Goal: Information Seeking & Learning: Learn about a topic

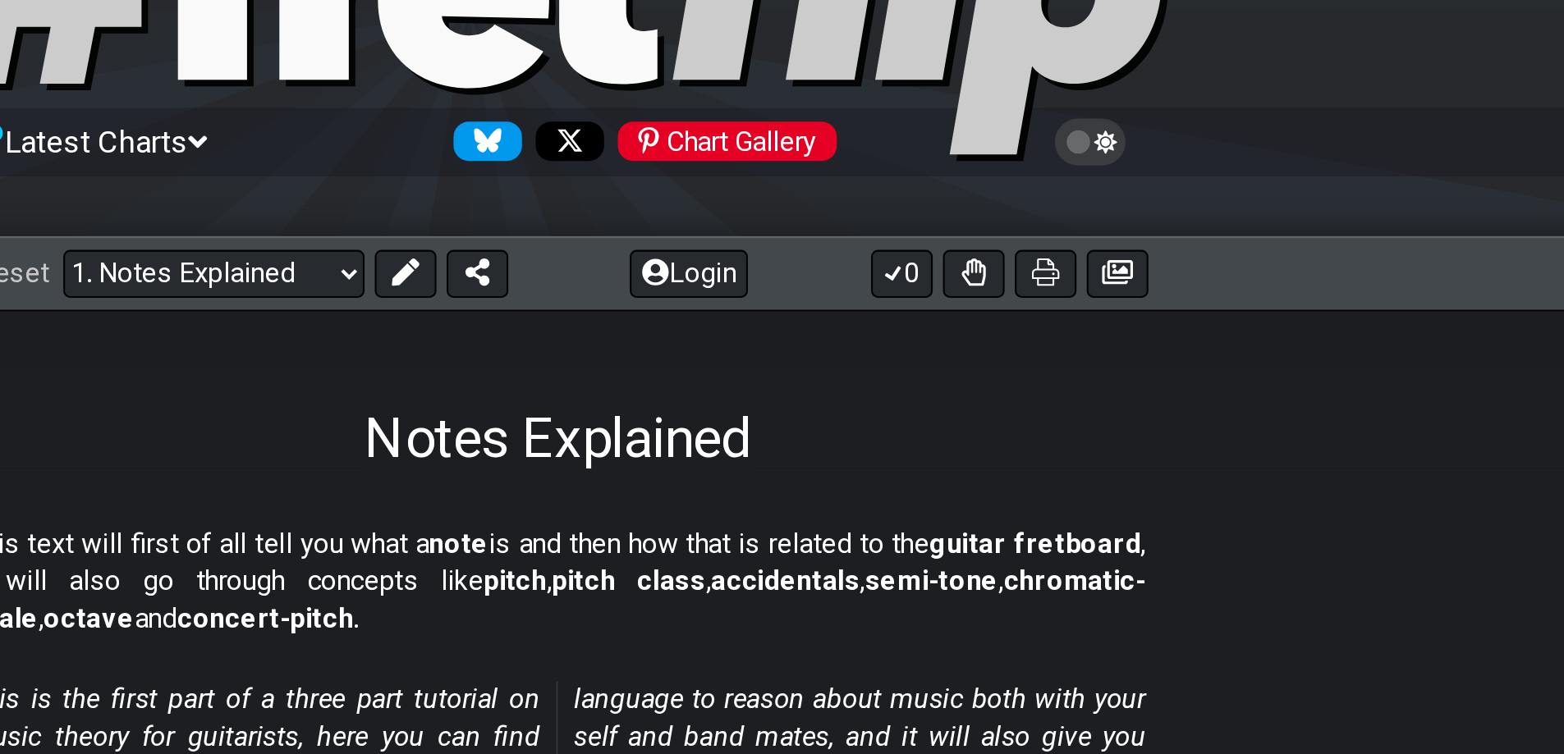
scroll to position [112, 0]
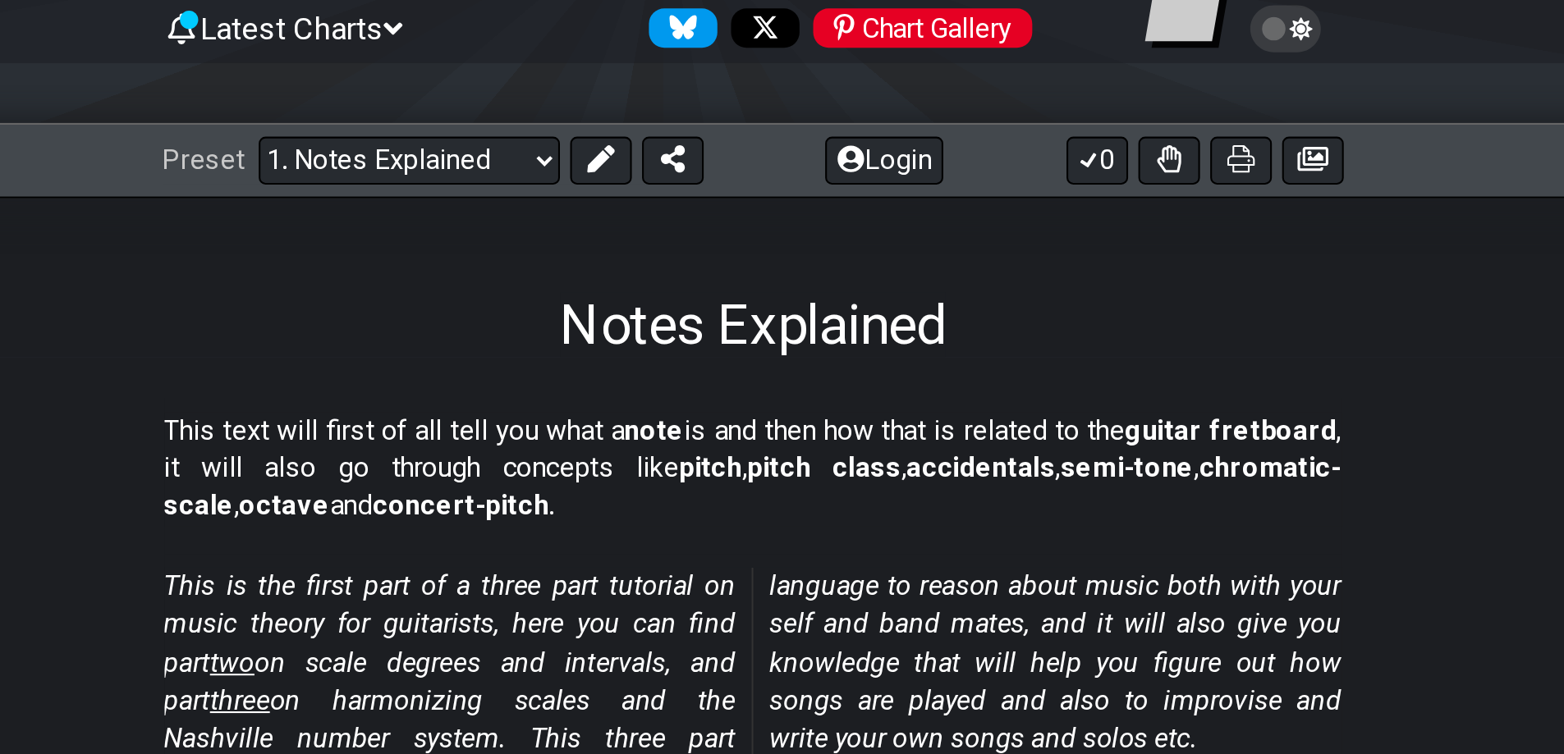
drag, startPoint x: 829, startPoint y: 186, endPoint x: 745, endPoint y: 219, distance: 90.2
click at [745, 219] on h1 "Notes Explained" at bounding box center [782, 217] width 185 height 31
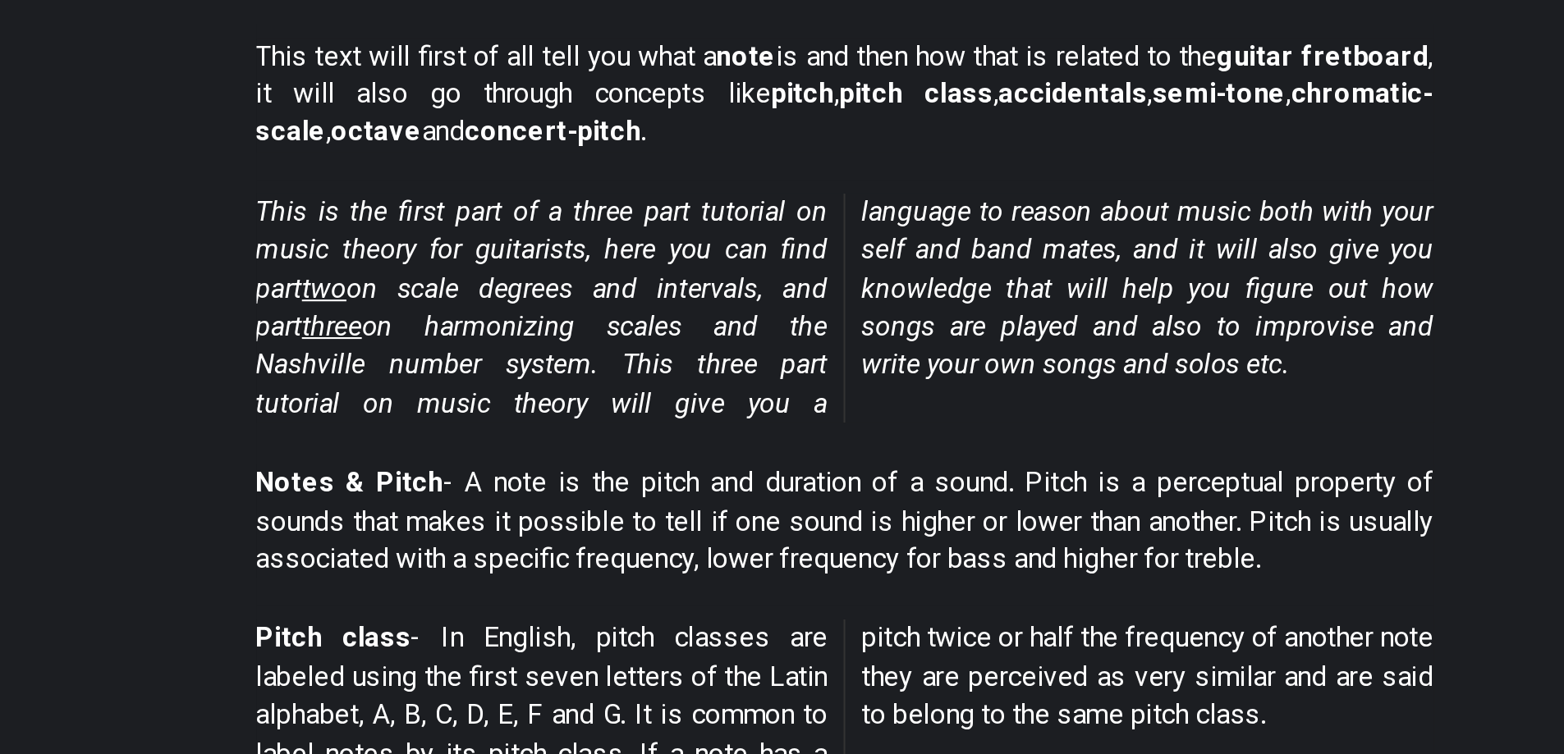
click at [990, 474] on p "Notes & Pitch - A note is the pitch and duration of a sound. Pitch is a percept…" at bounding box center [782, 491] width 565 height 55
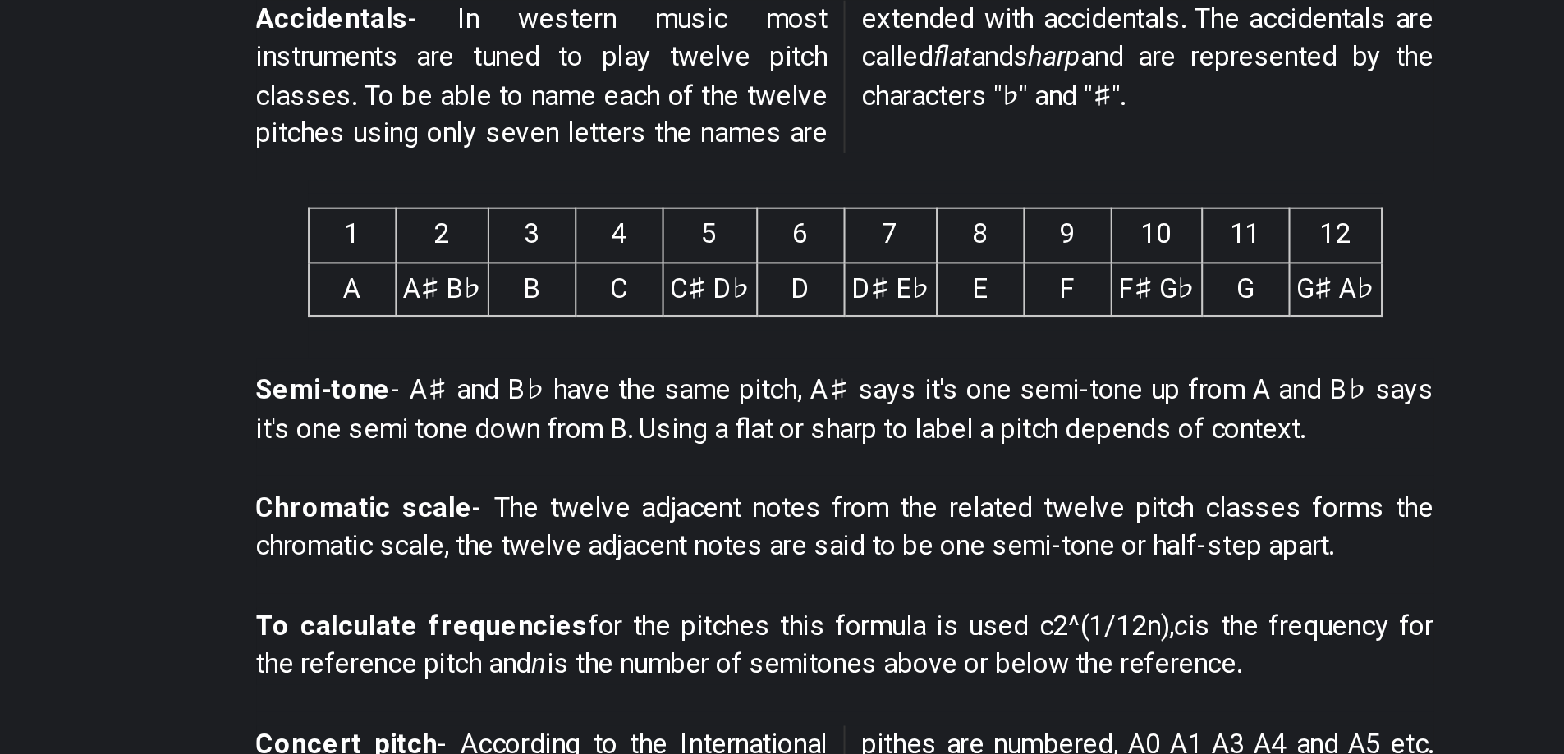
scroll to position [406, 0]
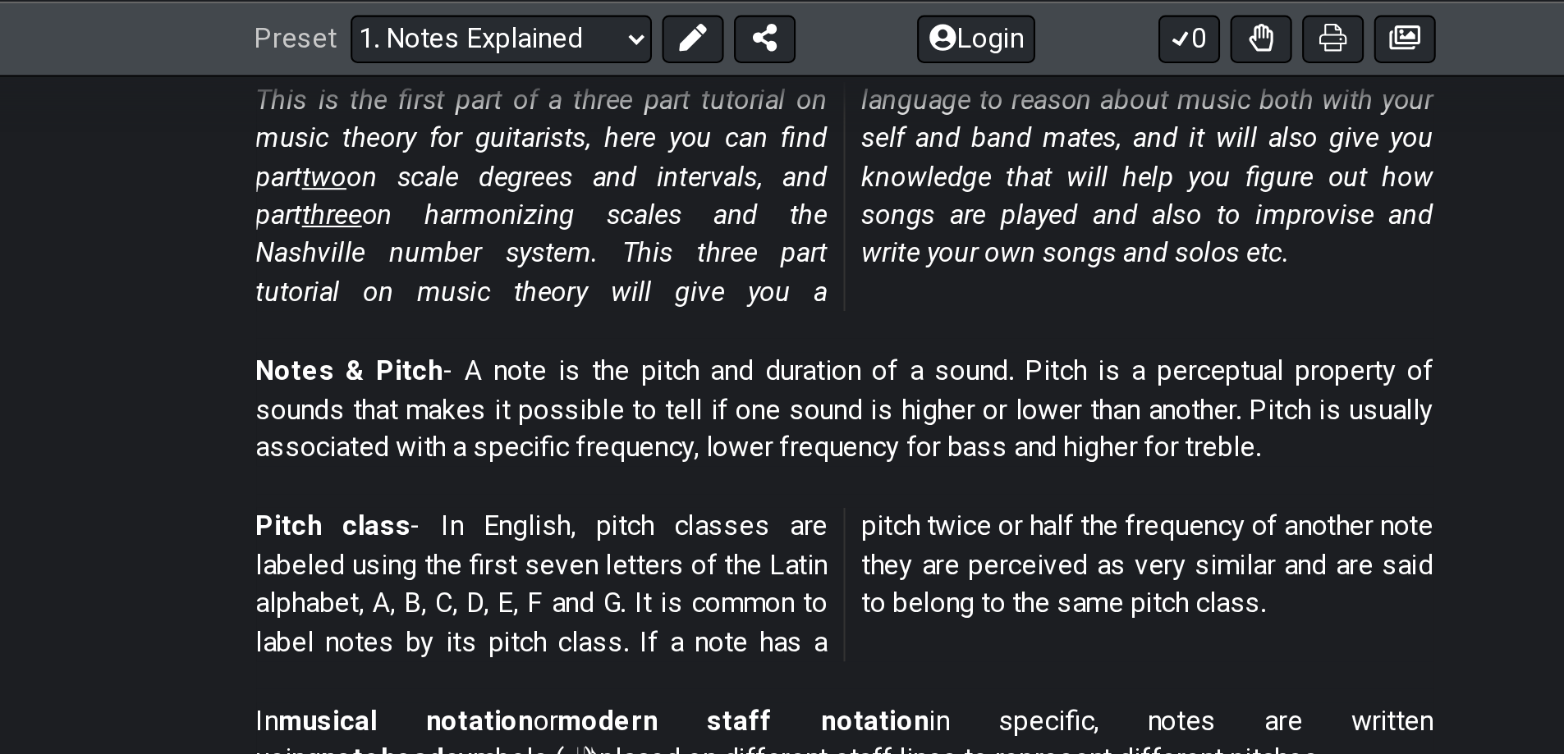
drag, startPoint x: 453, startPoint y: 185, endPoint x: 1109, endPoint y: 340, distance: 674.0
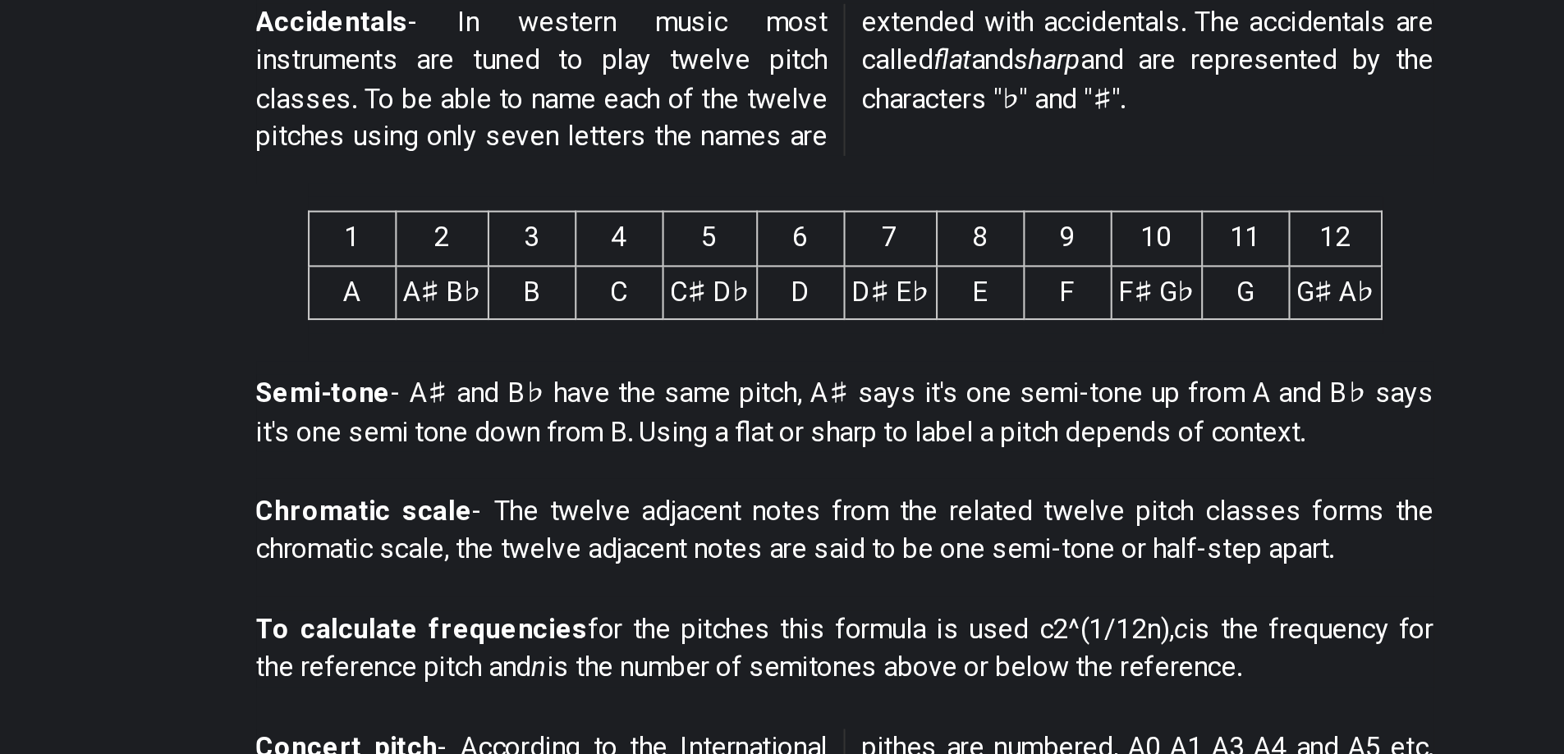
scroll to position [404, 0]
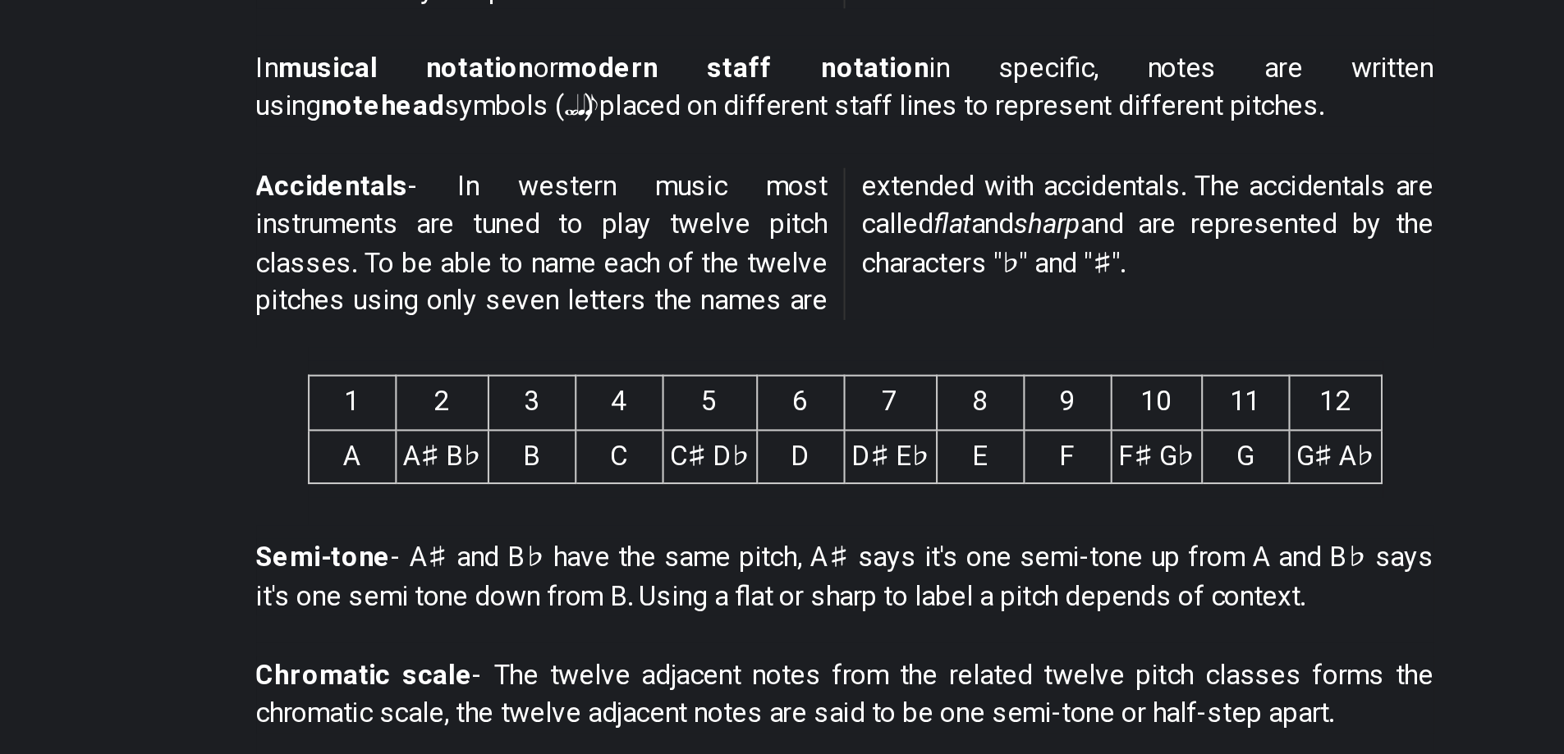
drag, startPoint x: 568, startPoint y: 495, endPoint x: 832, endPoint y: 540, distance: 268.2
click at [832, 540] on section "1 2 3 4 5 6 7 8 9 10 11 12 A A♯ B♭ B C C♯ D♭ D D♯ E♭ E F F♯ G♭ G G♯ A♭" at bounding box center [782, 525] width 1564 height 85
drag, startPoint x: 1077, startPoint y: 543, endPoint x: 377, endPoint y: 268, distance: 752.6
click at [377, 460] on section "Accidentals - In western music most instruments are tuned to play twelve pitch …" at bounding box center [782, 437] width 1564 height 94
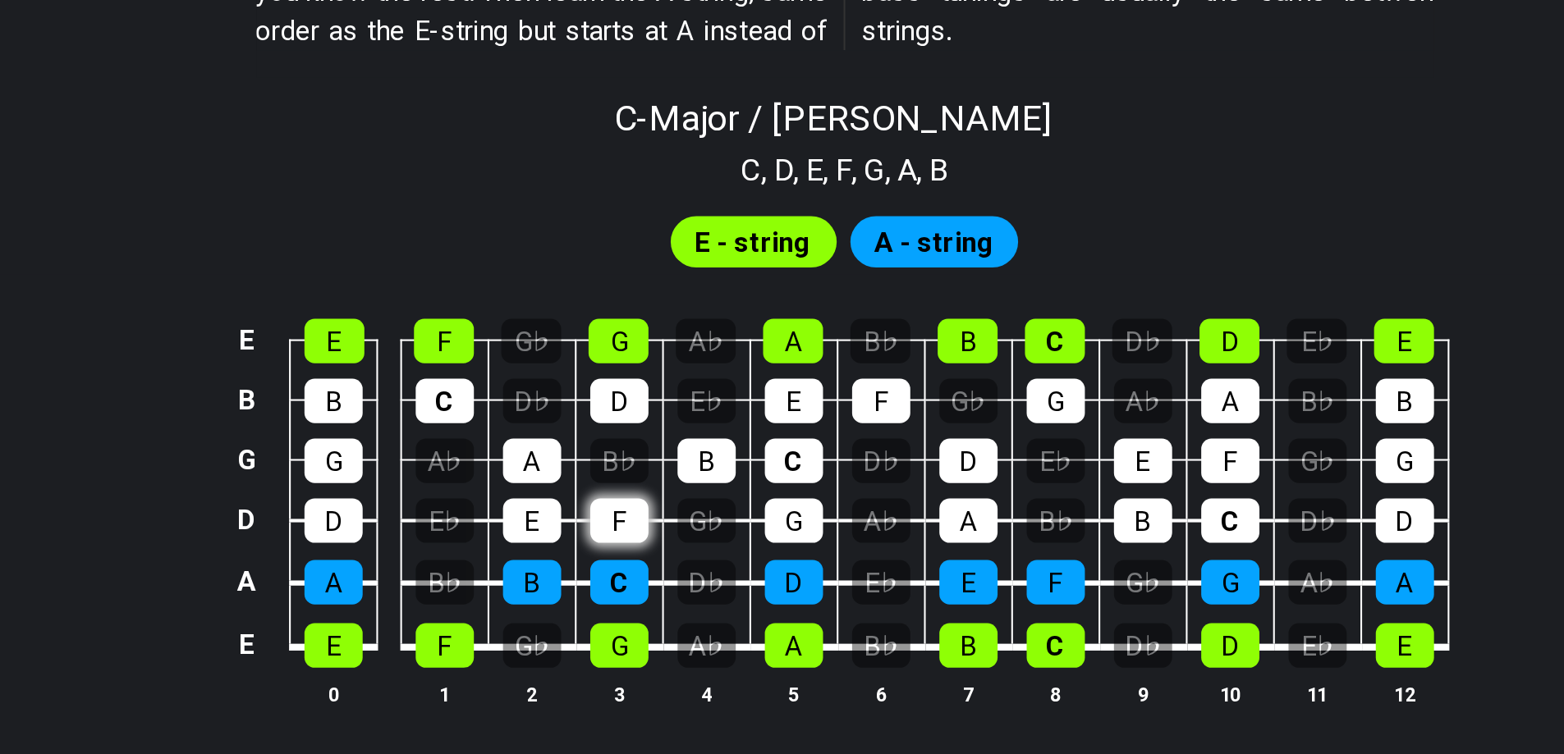
scroll to position [1272, 0]
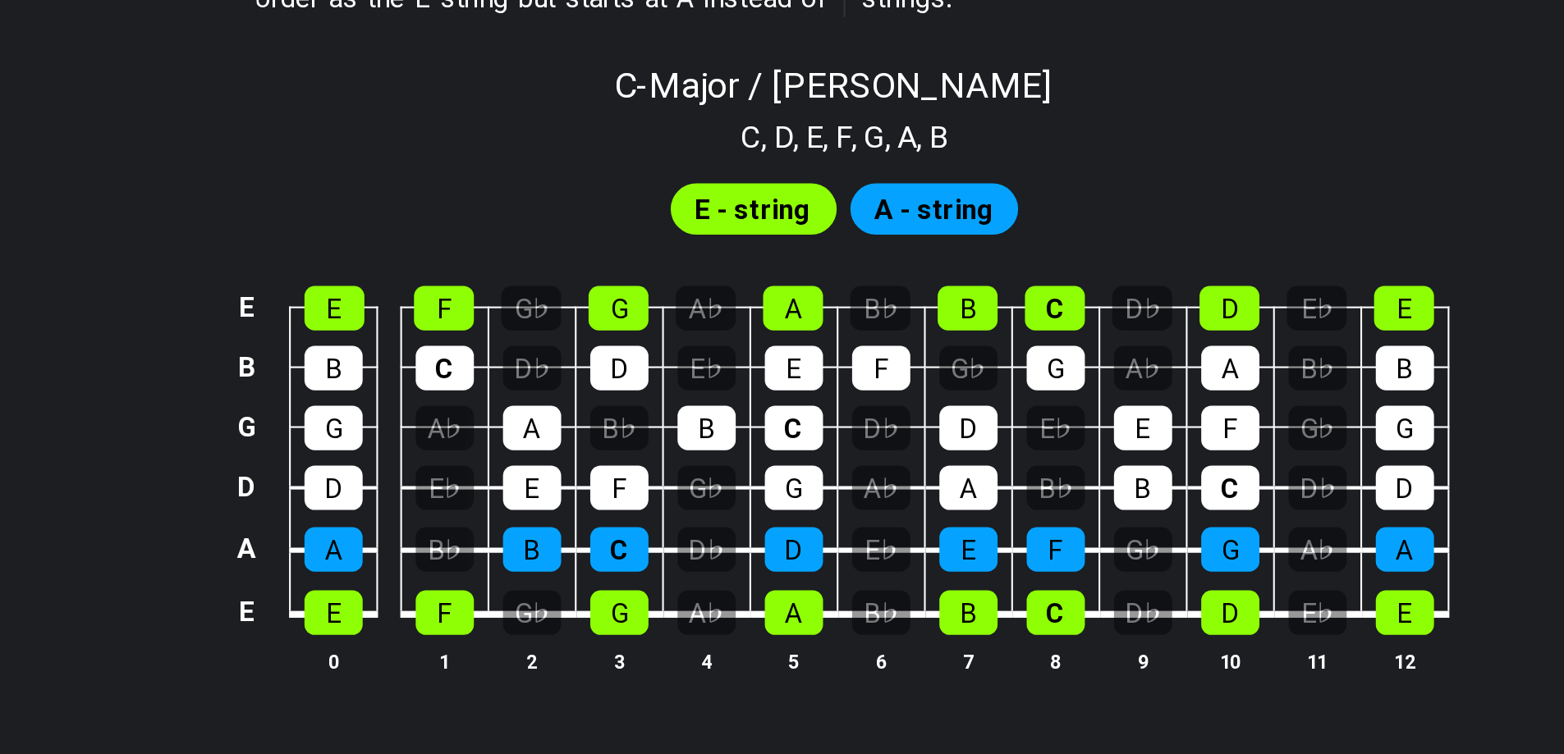
click at [725, 492] on span "E - string" at bounding box center [738, 493] width 56 height 24
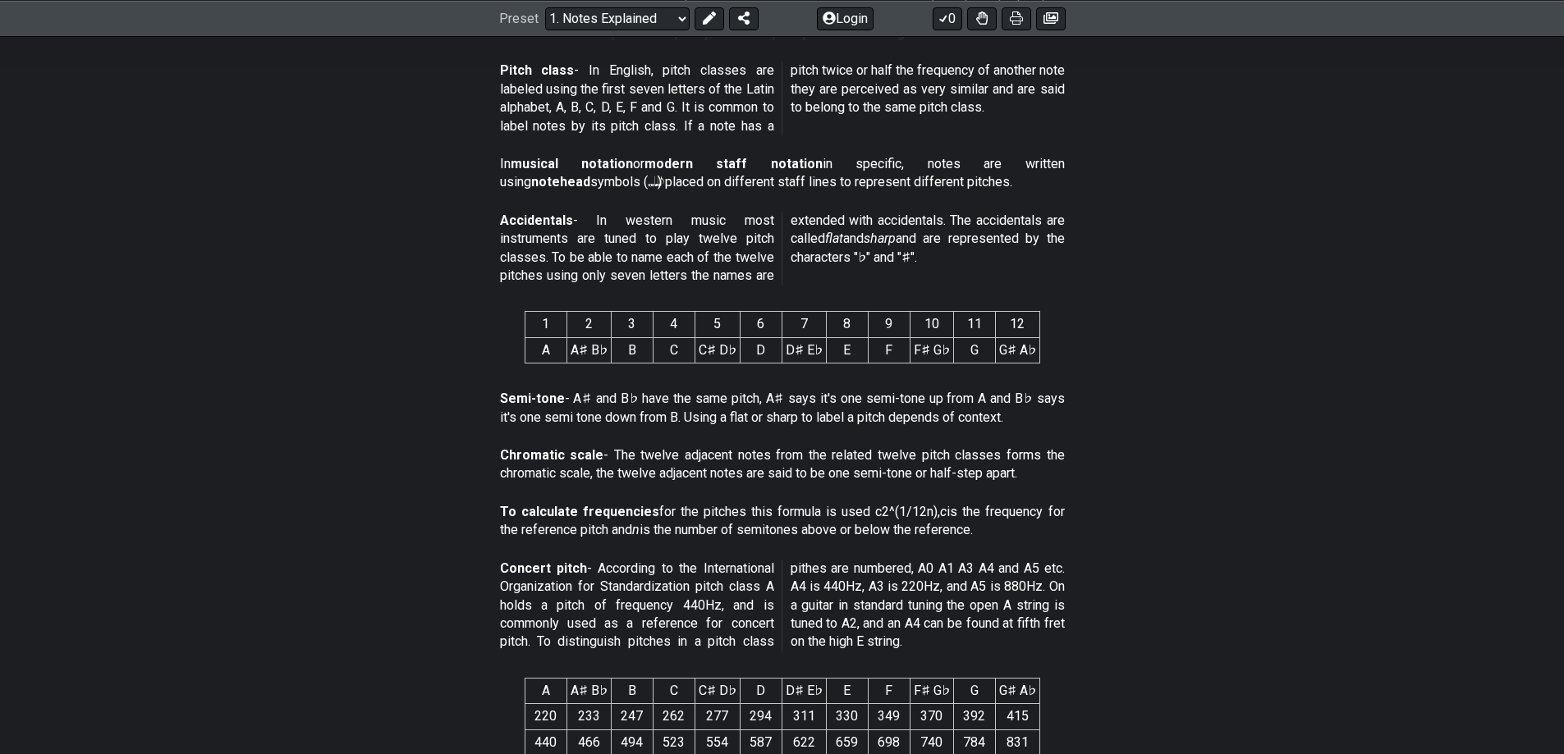
scroll to position [216, 0]
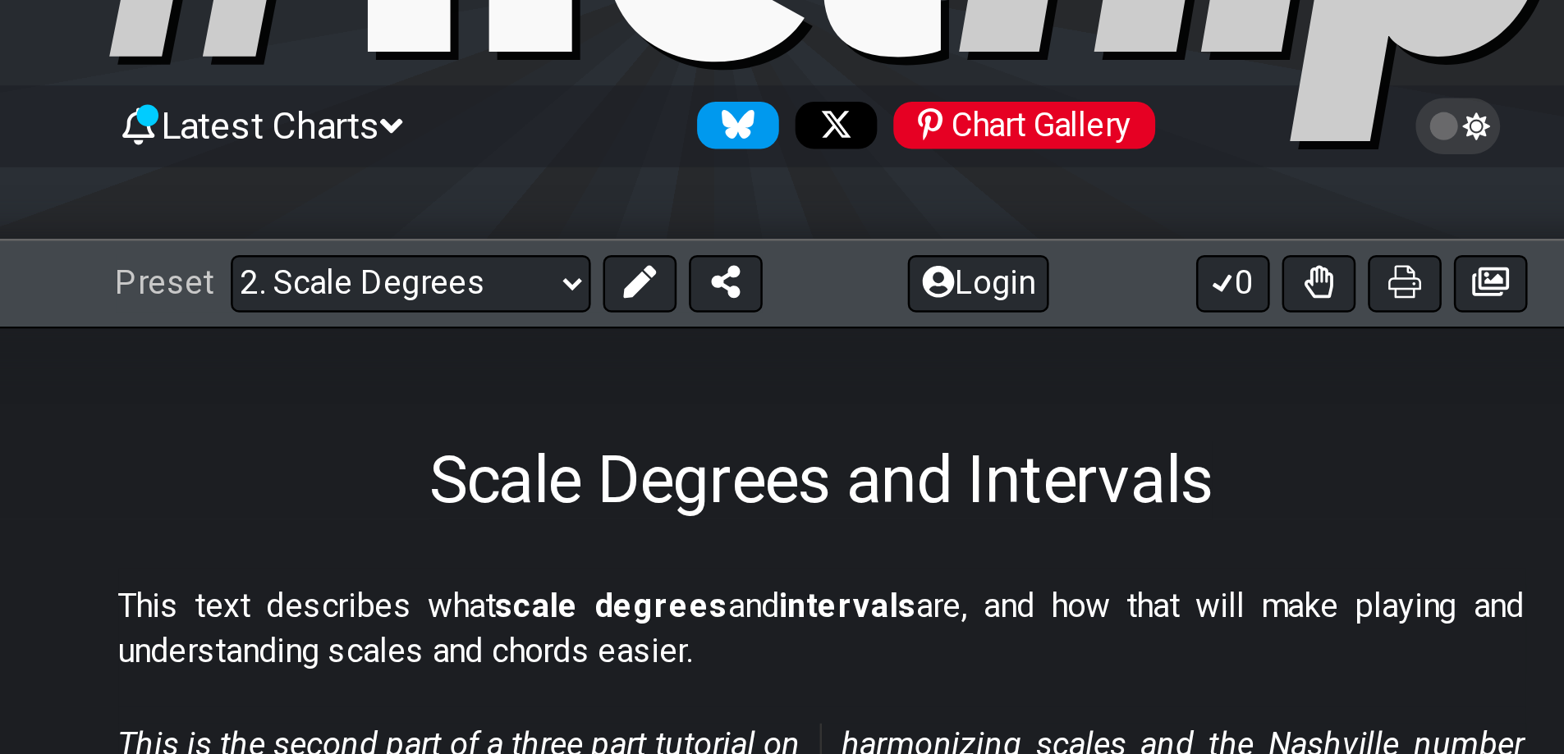
scroll to position [115, 0]
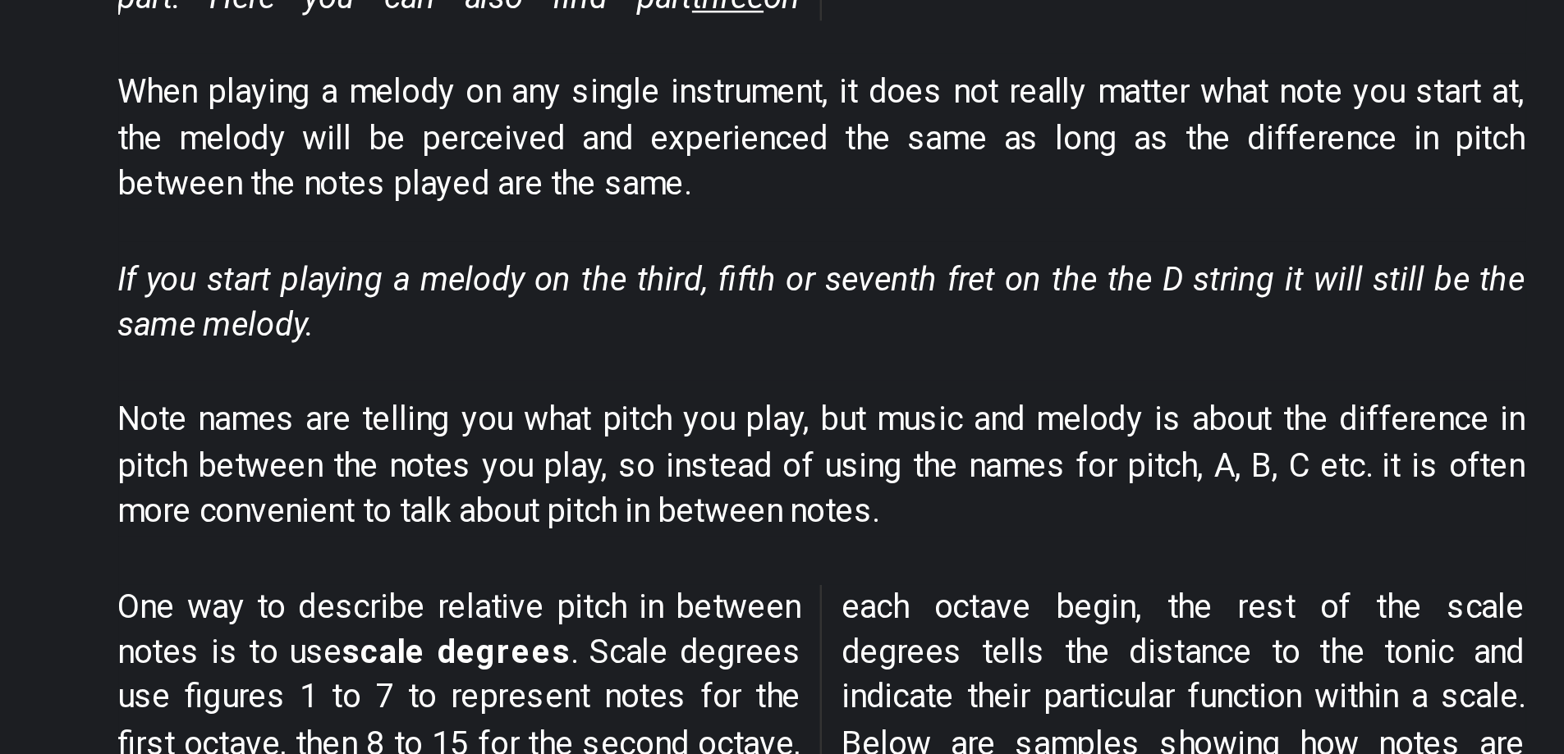
drag, startPoint x: 773, startPoint y: 561, endPoint x: 804, endPoint y: 557, distance: 30.6
click at [804, 557] on p "Note names are telling you what pitch you play, but music and melody is about t…" at bounding box center [782, 582] width 565 height 55
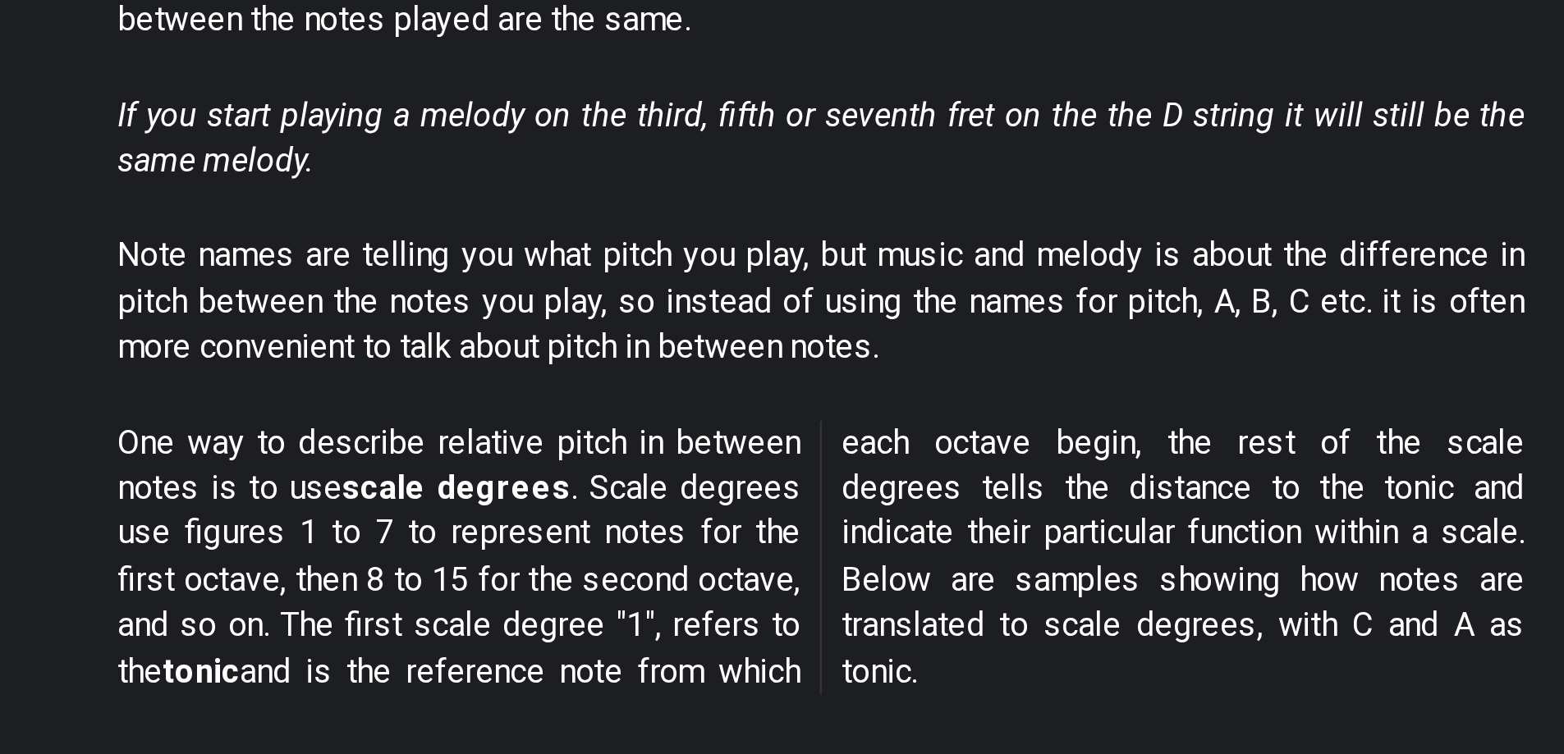
scroll to position [121, 0]
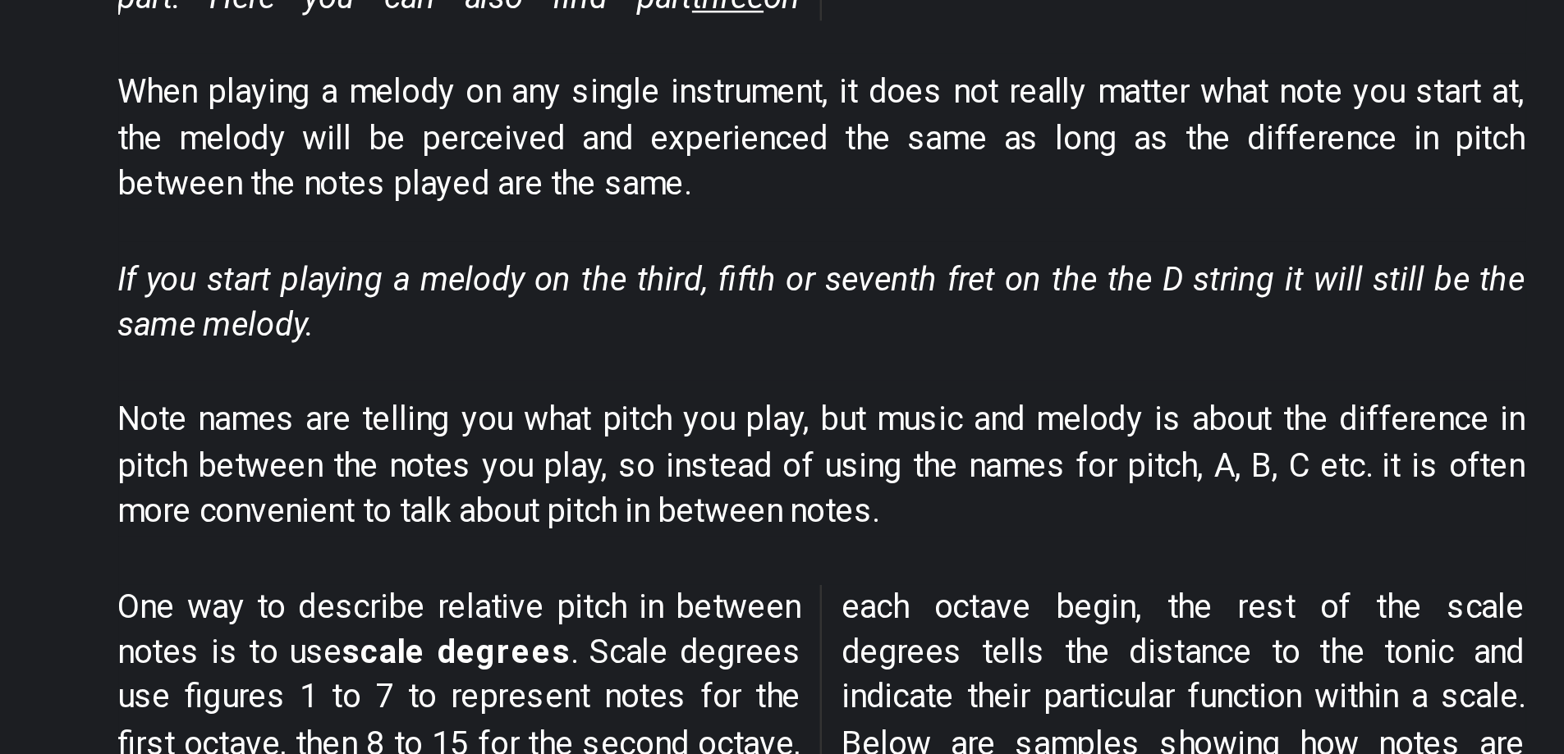
click at [717, 554] on p "Note names are telling you what pitch you play, but music and melody is about t…" at bounding box center [782, 575] width 565 height 55
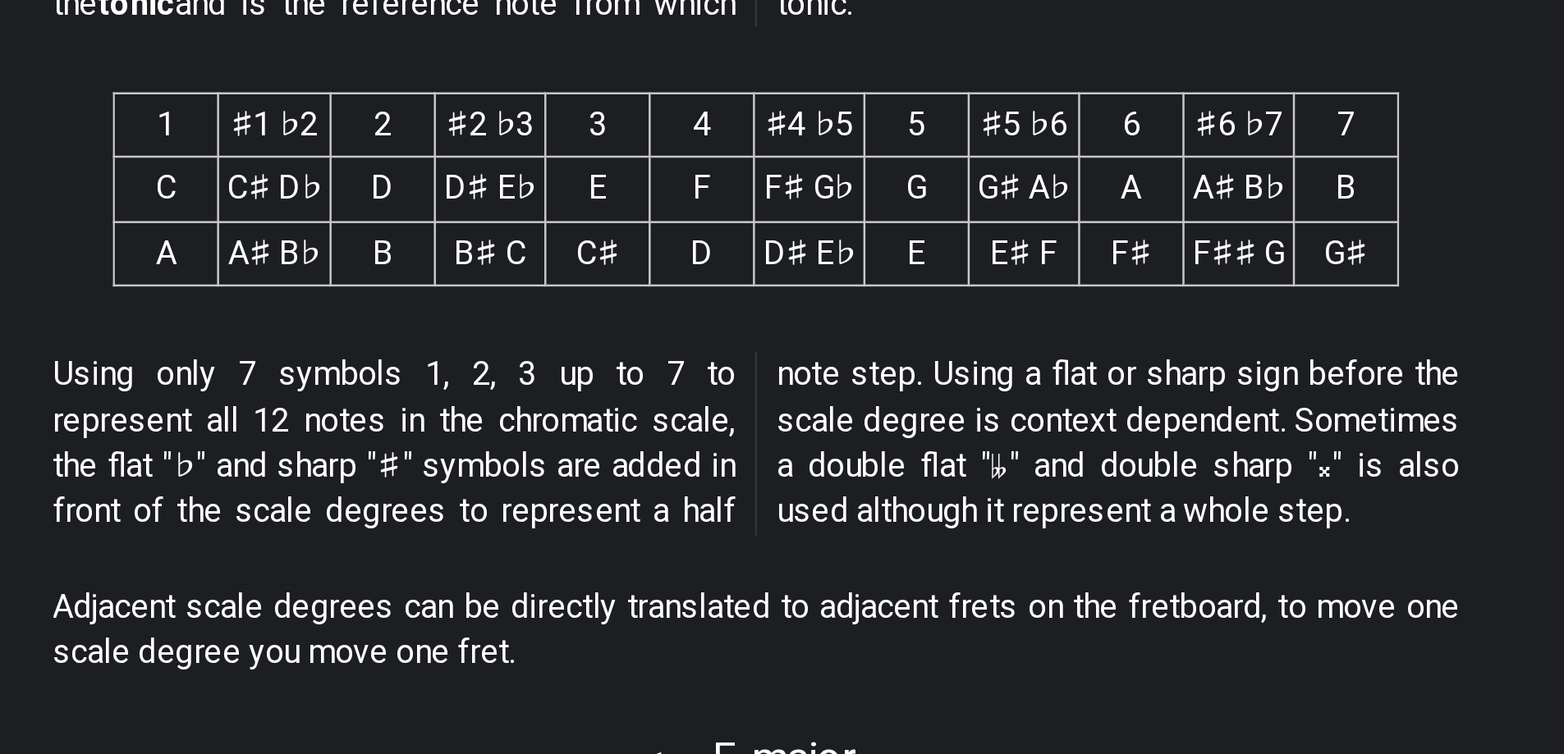
scroll to position [392, 0]
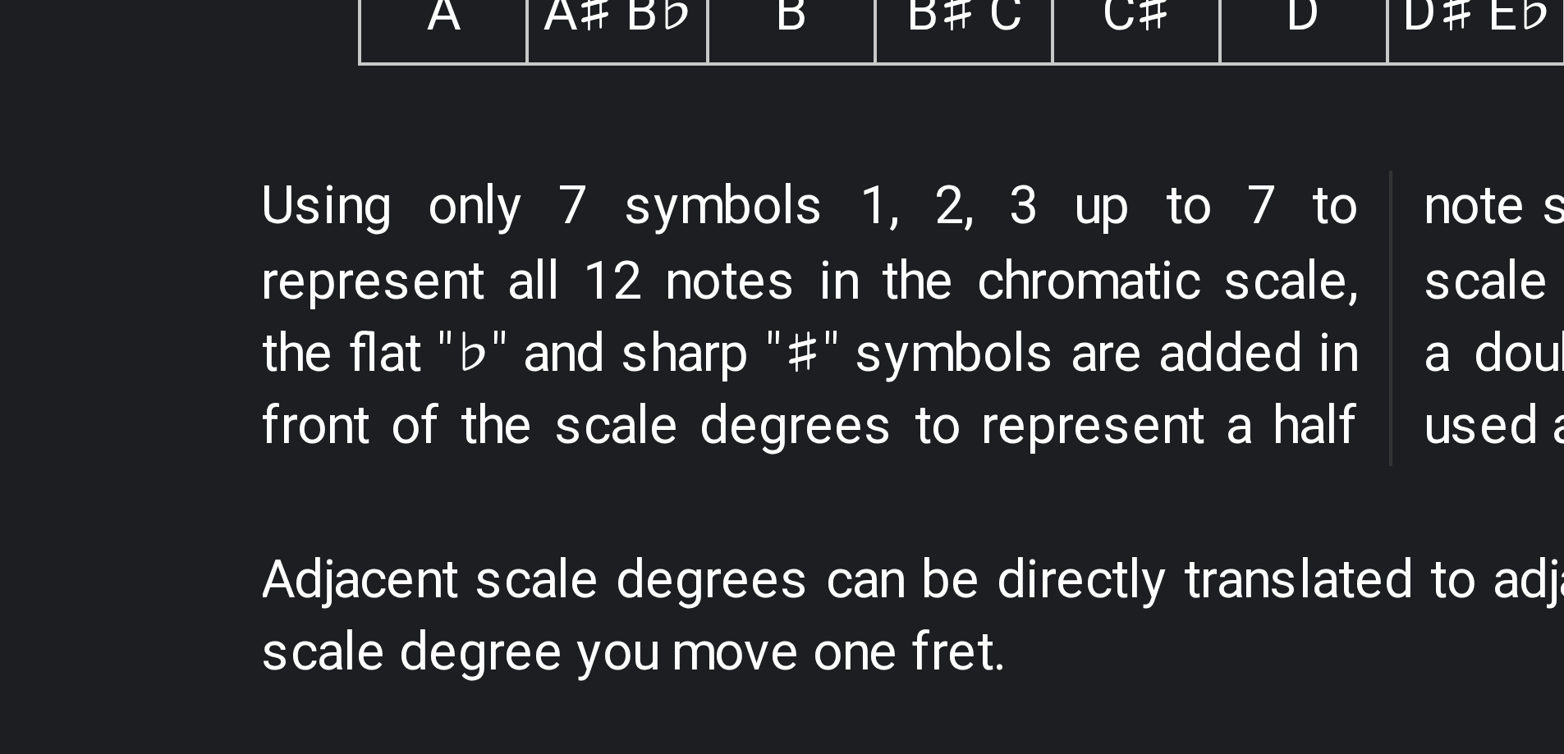
drag, startPoint x: 832, startPoint y: 551, endPoint x: 550, endPoint y: 578, distance: 283.7
drag, startPoint x: 550, startPoint y: 578, endPoint x: 470, endPoint y: 632, distance: 96.3
click at [470, 632] on section "Using only 7 symbols 1, 2, 3 up to 7 to represent all 12 notes in the chromatic…" at bounding box center [782, 634] width 1564 height 94
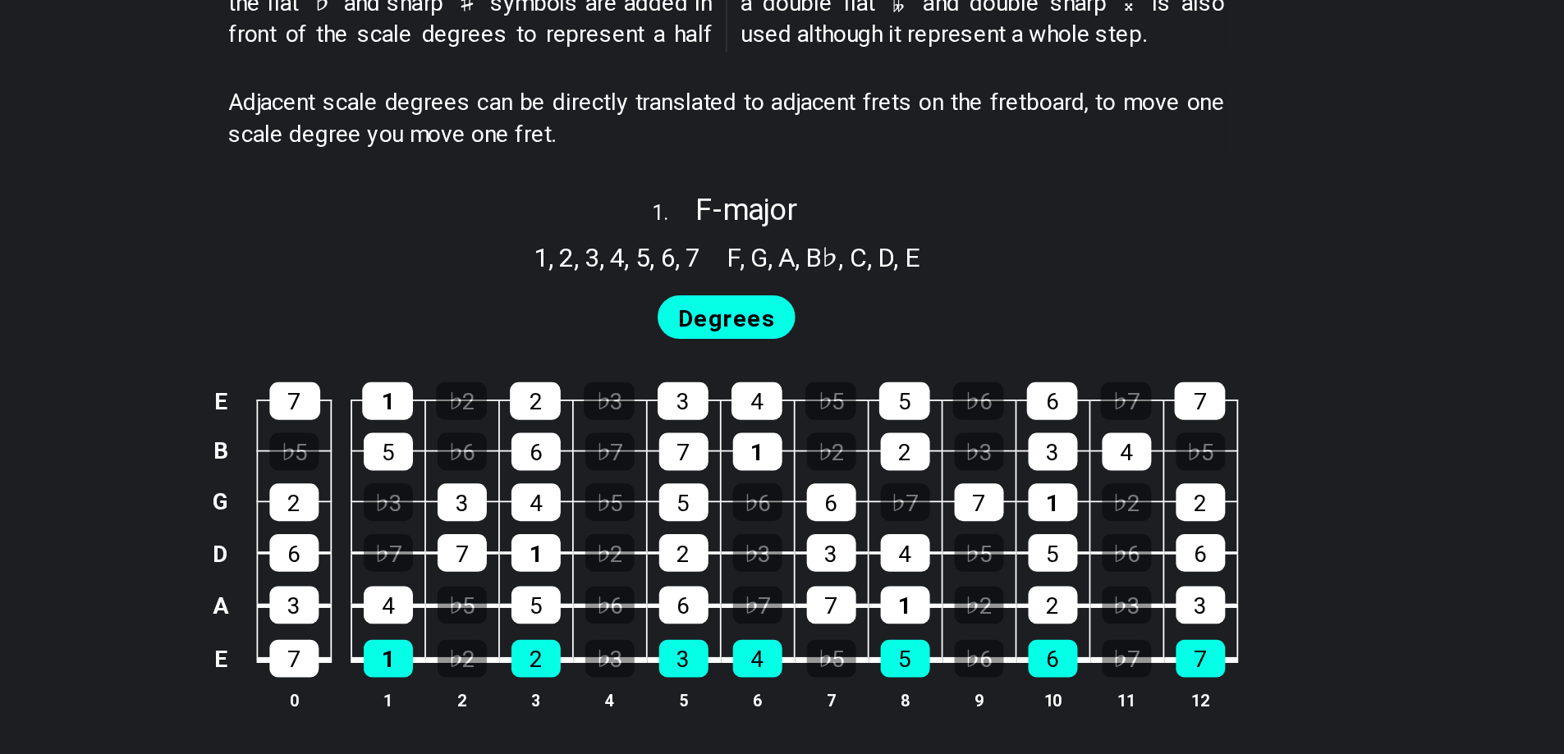
scroll to position [764, 0]
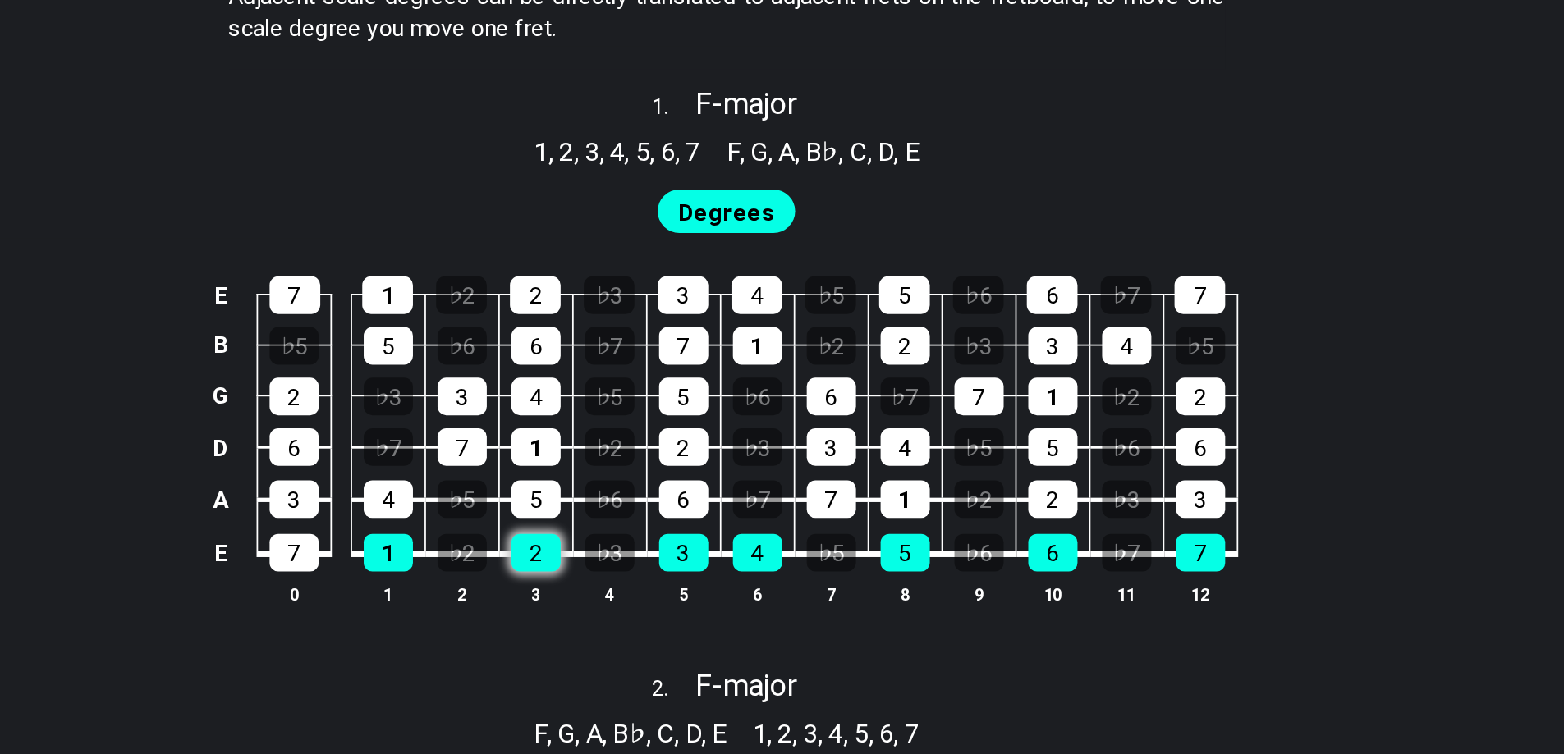
click at [673, 635] on div "2" at bounding box center [674, 639] width 28 height 21
click at [667, 646] on div "2" at bounding box center [674, 639] width 28 height 21
click at [841, 637] on div "♭5" at bounding box center [841, 639] width 28 height 21
click at [850, 640] on div "♭5" at bounding box center [841, 639] width 28 height 21
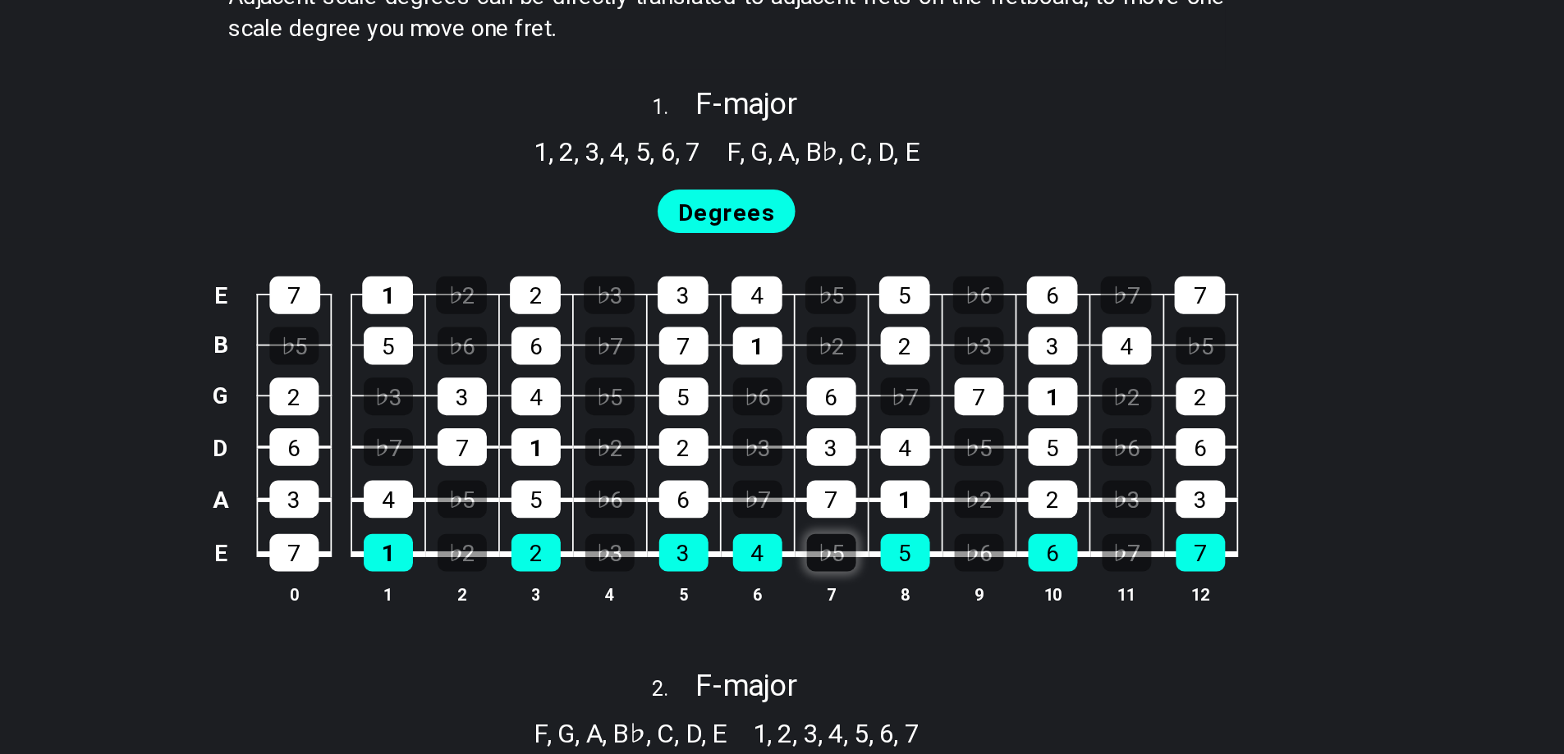
click at [850, 640] on div "♭5" at bounding box center [841, 639] width 28 height 21
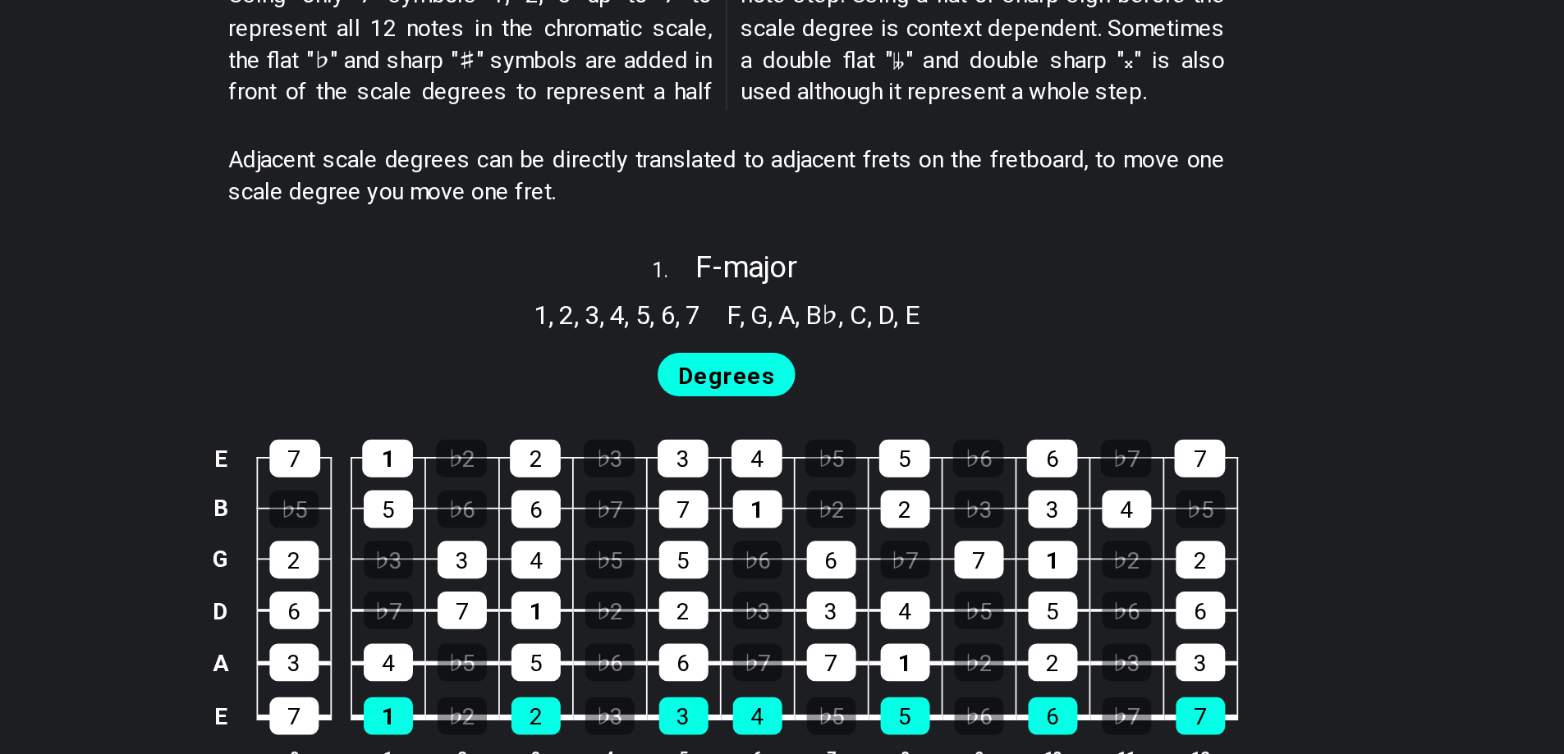
drag, startPoint x: 506, startPoint y: 305, endPoint x: 580, endPoint y: 336, distance: 81.0
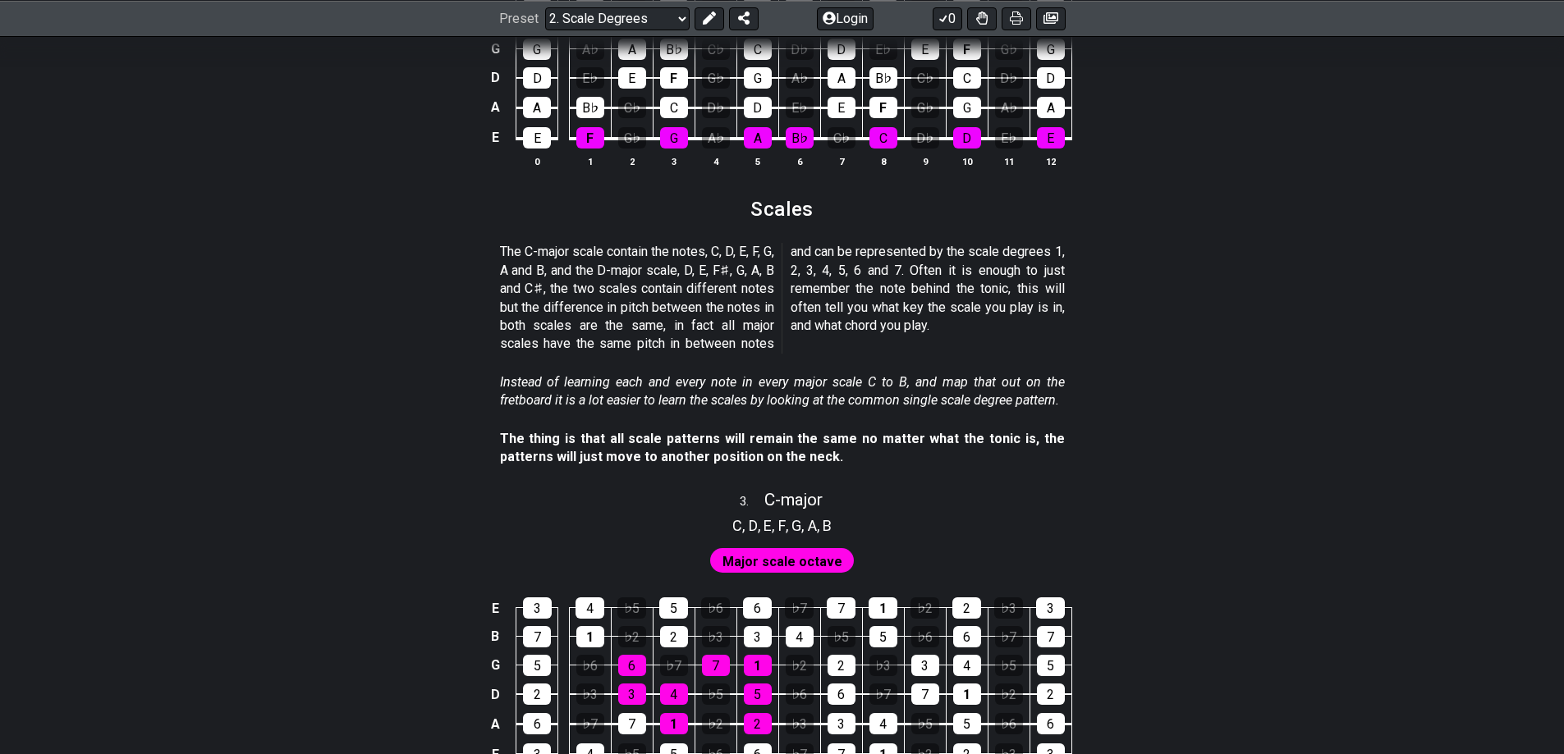
scroll to position [1597, 0]
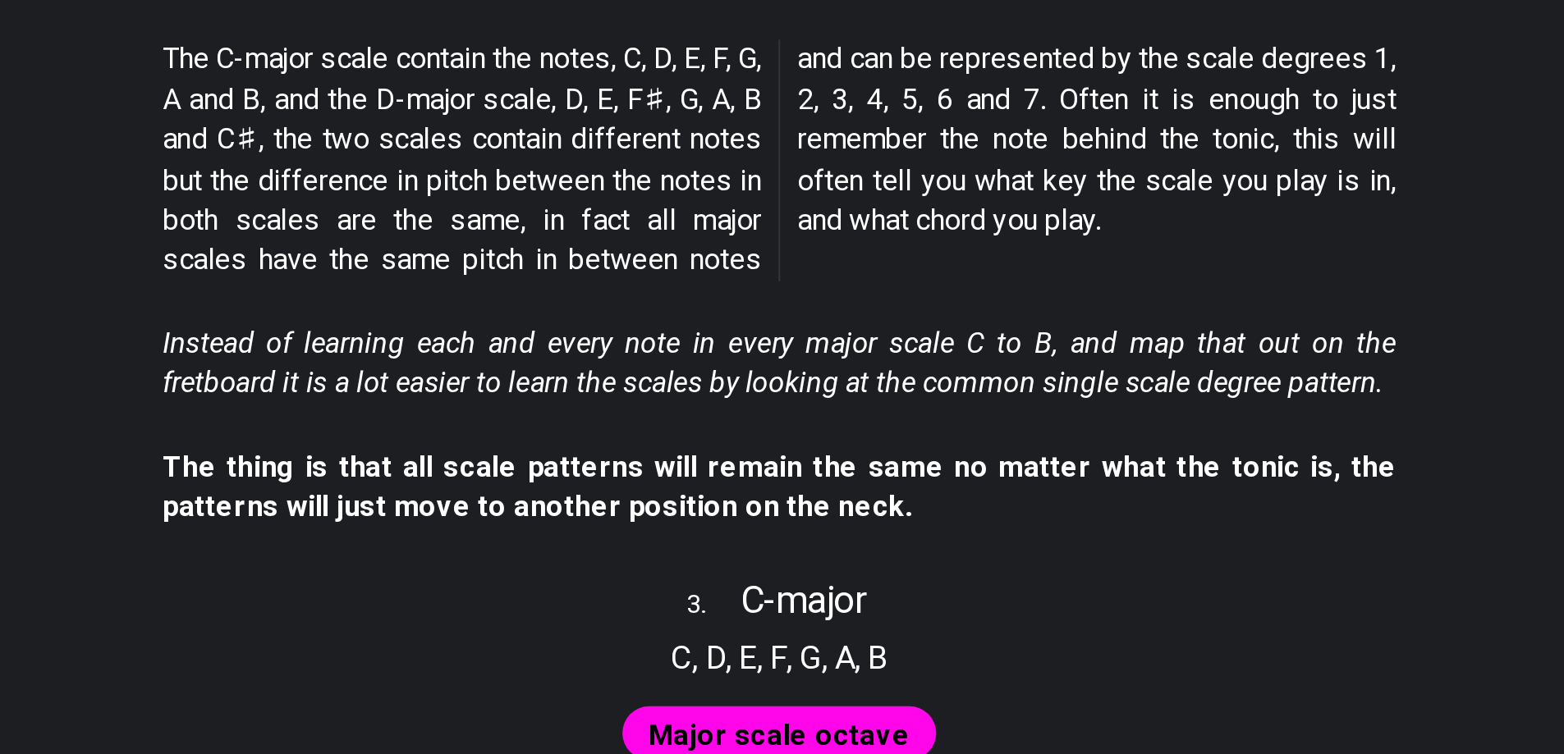
drag, startPoint x: 783, startPoint y: 566, endPoint x: 804, endPoint y: 396, distance: 171.3
click at [804, 396] on div "Instead of learning each and every note in every major scale C to B, and map th…" at bounding box center [782, 394] width 565 height 57
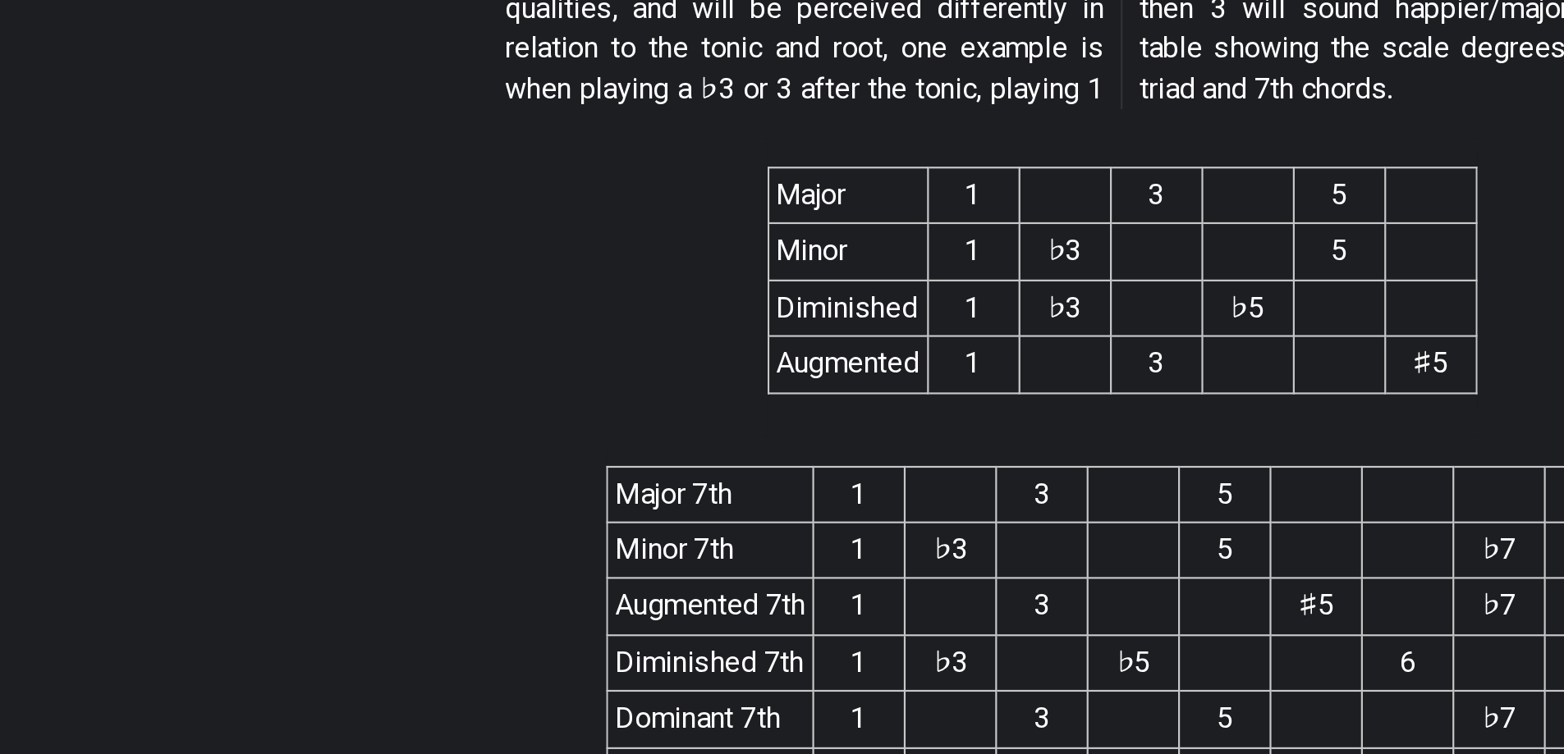
scroll to position [2801, 0]
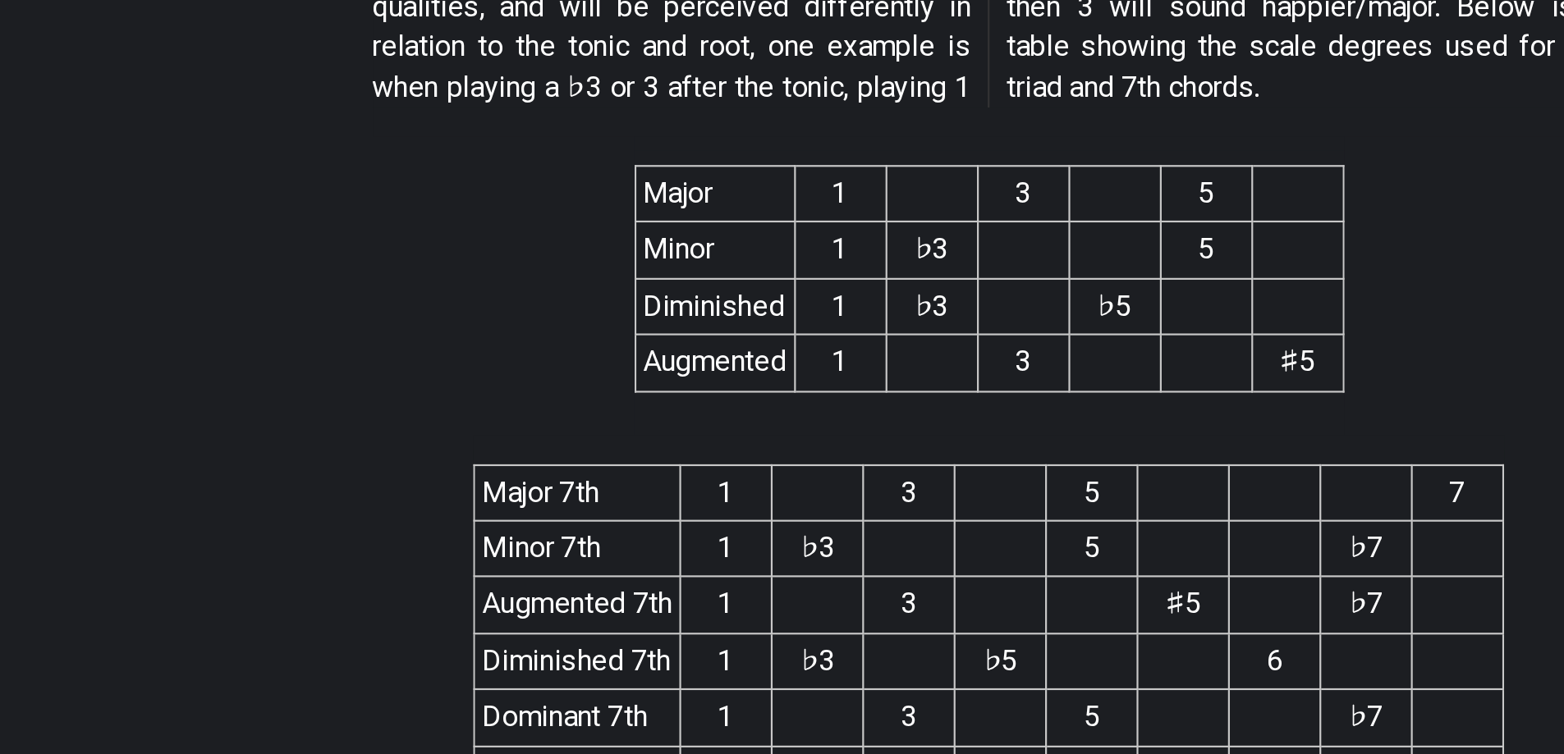
drag, startPoint x: 466, startPoint y: 524, endPoint x: 395, endPoint y: 524, distance: 71.4
click at [395, 524] on section "Major 1 3 5 Minor 1 ♭3 5 Diminished 1 ♭3 ♭5 Augmented 1 3 ♯5" at bounding box center [782, 539] width 1564 height 137
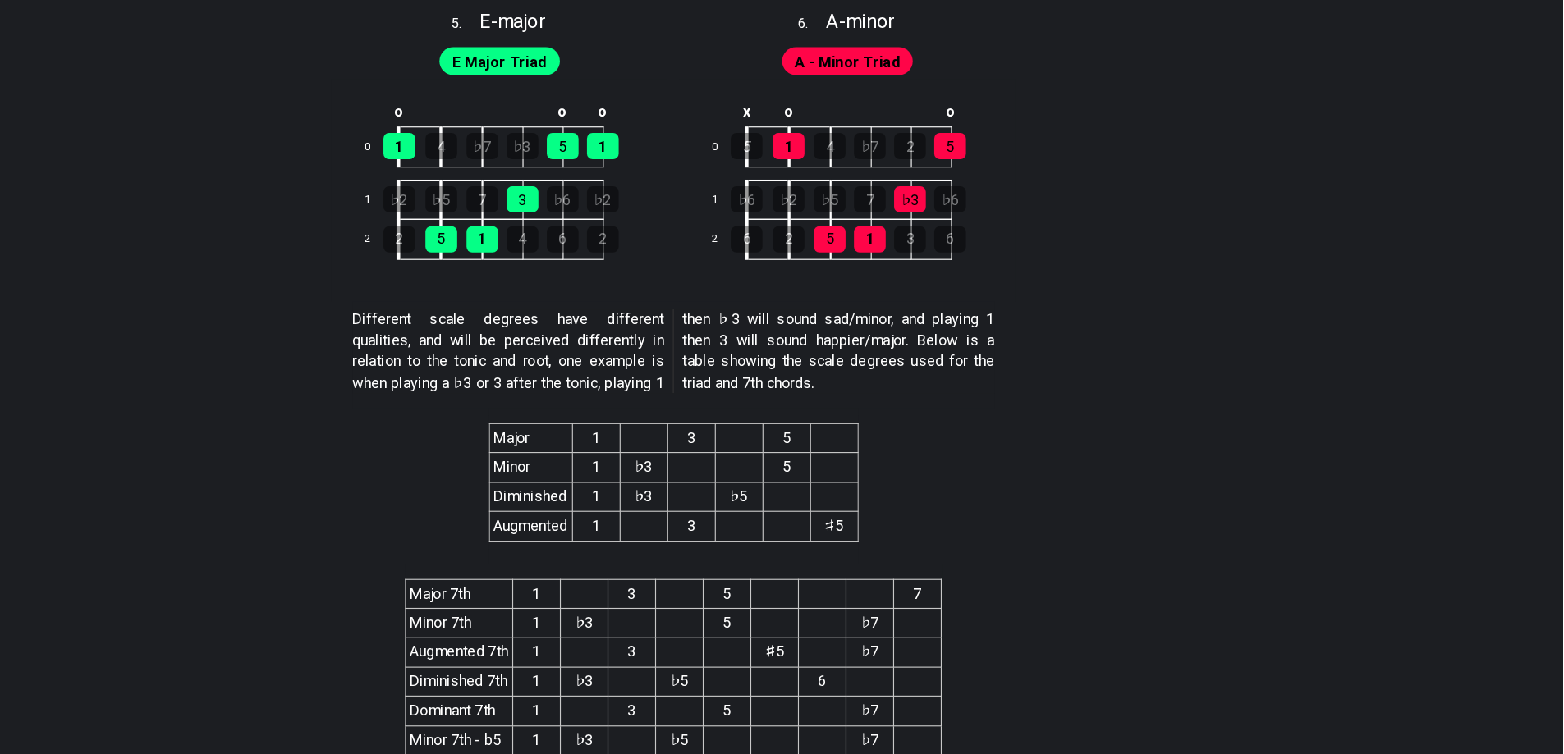
scroll to position [2821, 0]
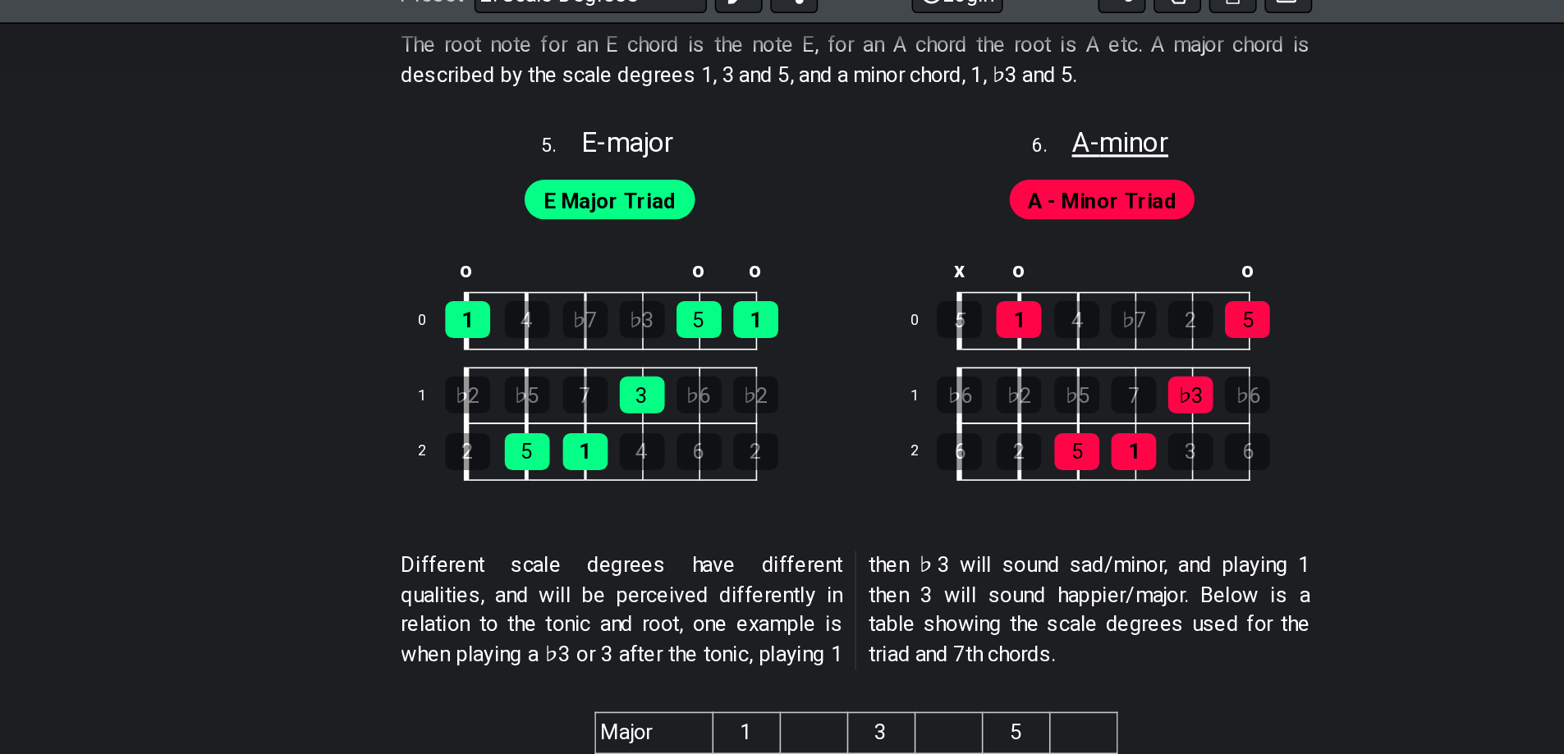
click at [916, 108] on span "A - minor" at bounding box center [946, 110] width 60 height 20
select select "A"
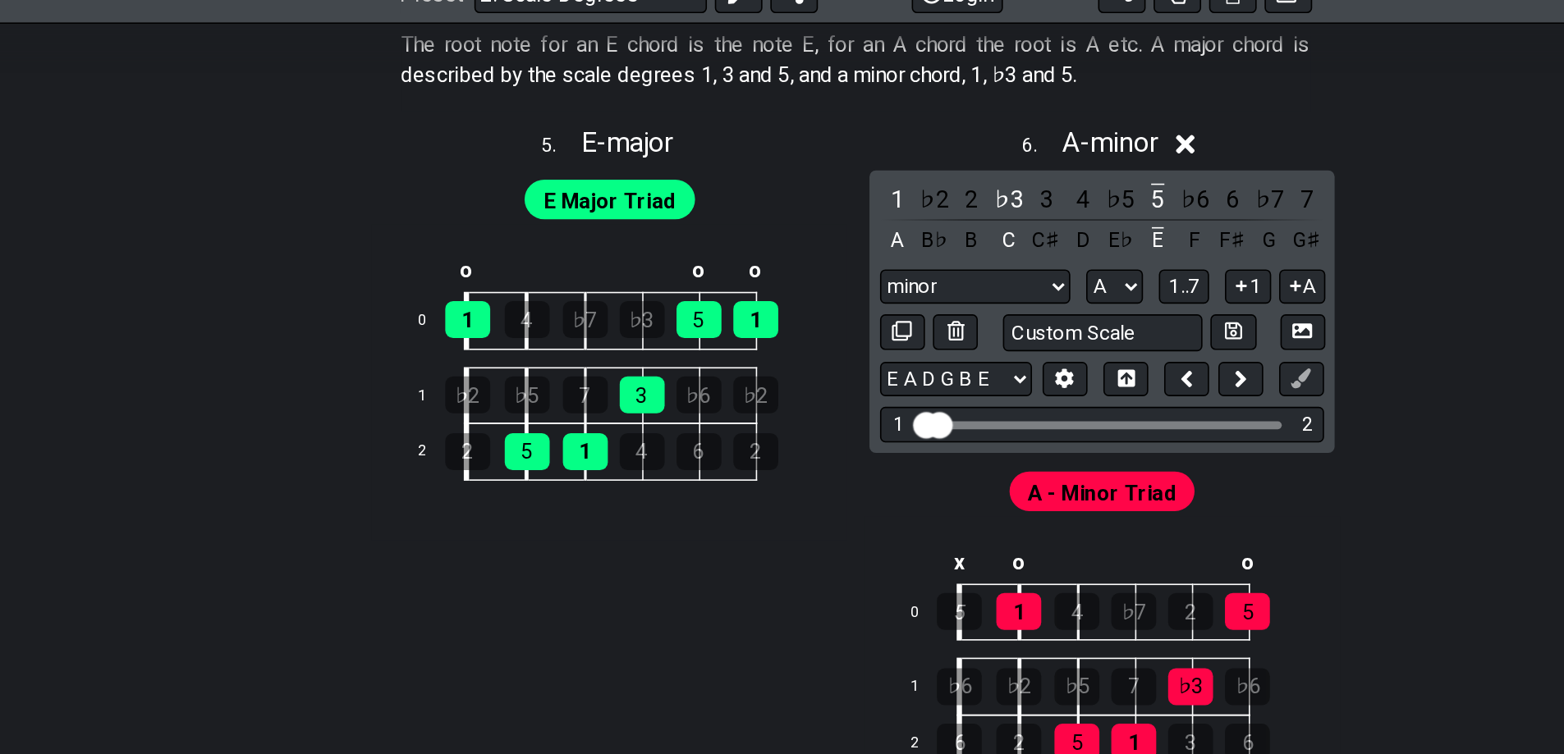
click at [992, 111] on icon at bounding box center [987, 111] width 12 height 12
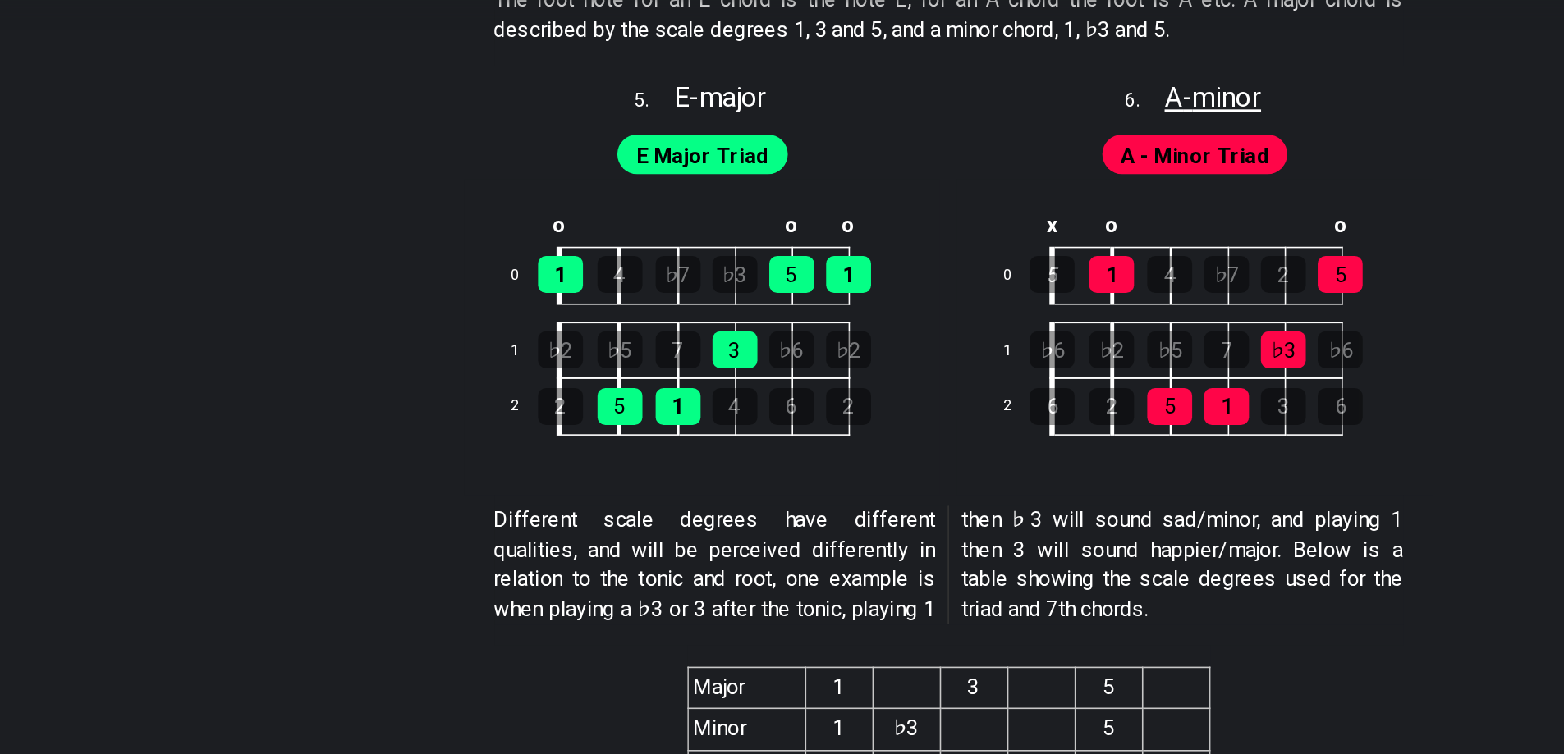
click at [921, 104] on span "A - minor" at bounding box center [946, 110] width 60 height 20
select select "A"
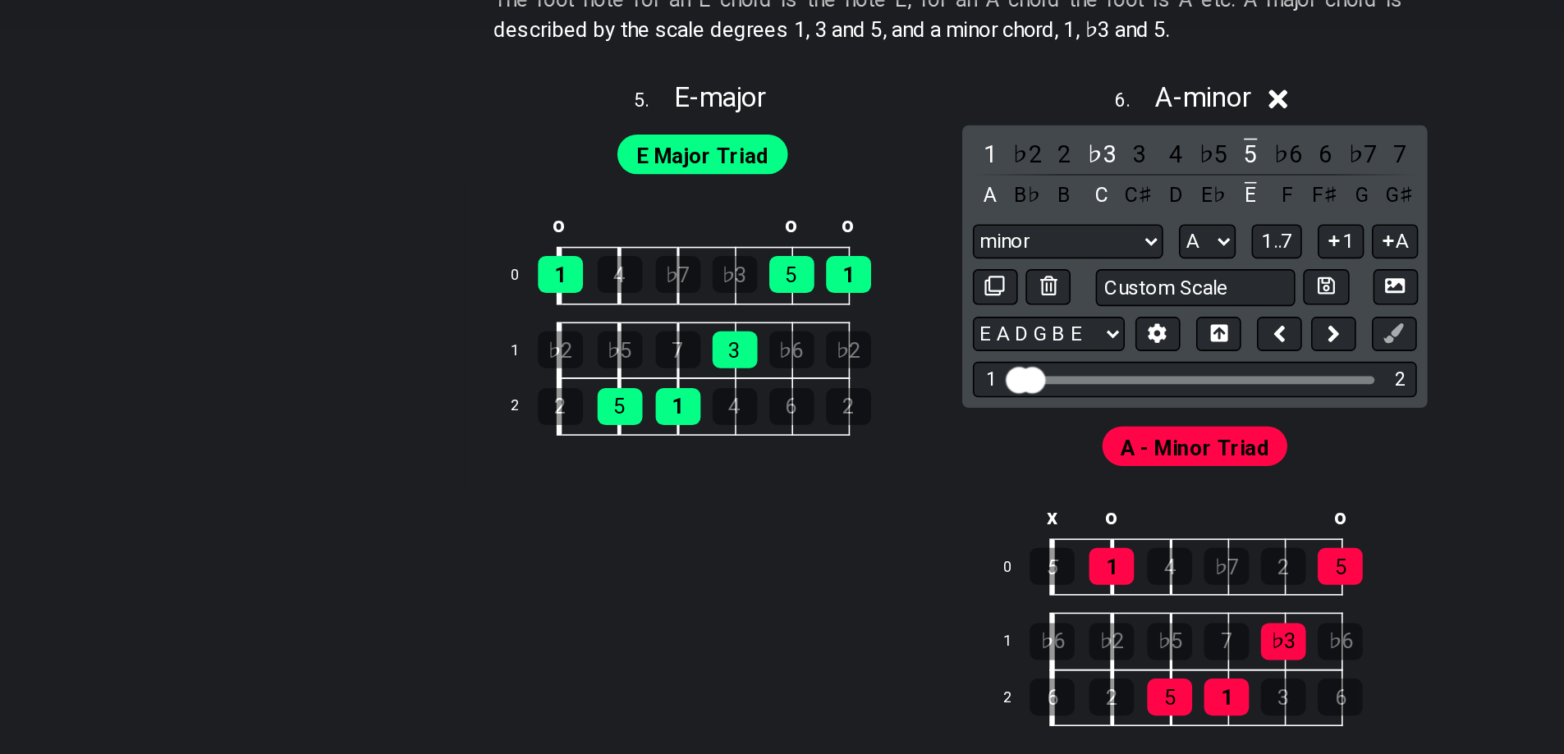
click at [990, 104] on icon at bounding box center [987, 111] width 12 height 17
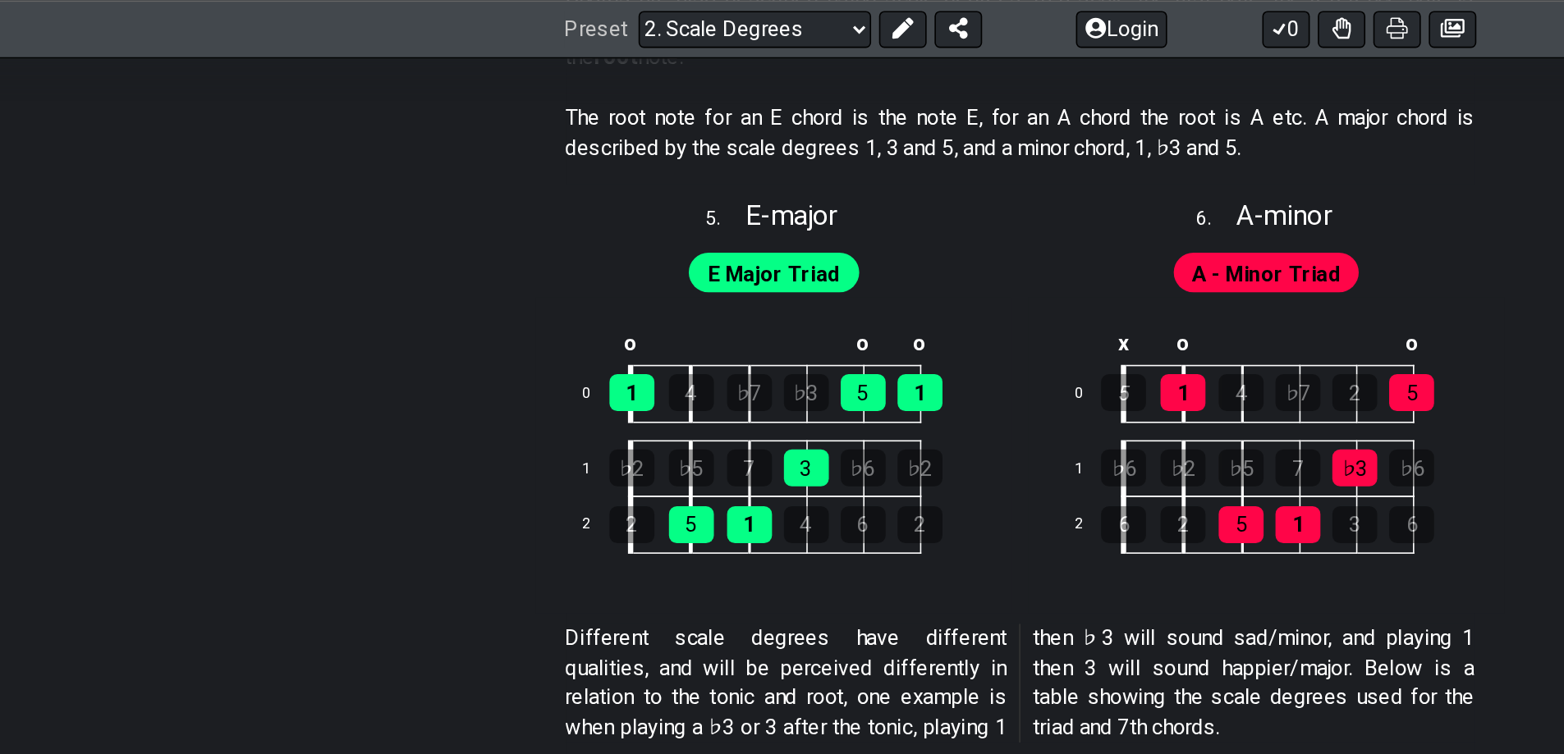
scroll to position [2779, 0]
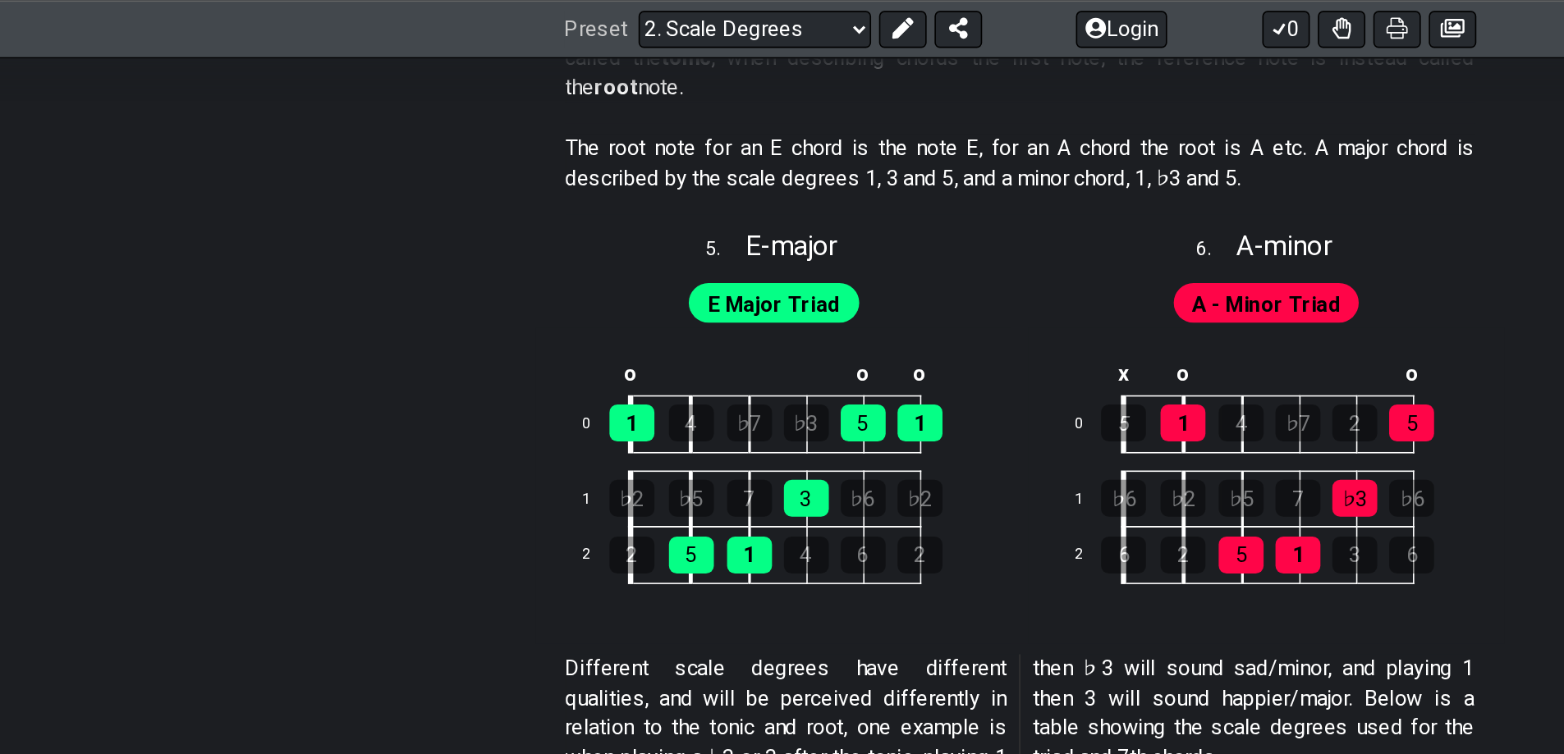
click at [635, 179] on span "E Major Triad" at bounding box center [629, 189] width 82 height 24
click at [927, 171] on div "A - Minor Triad" at bounding box center [935, 184] width 296 height 39
click at [929, 188] on span "A - Minor Triad" at bounding box center [935, 189] width 92 height 24
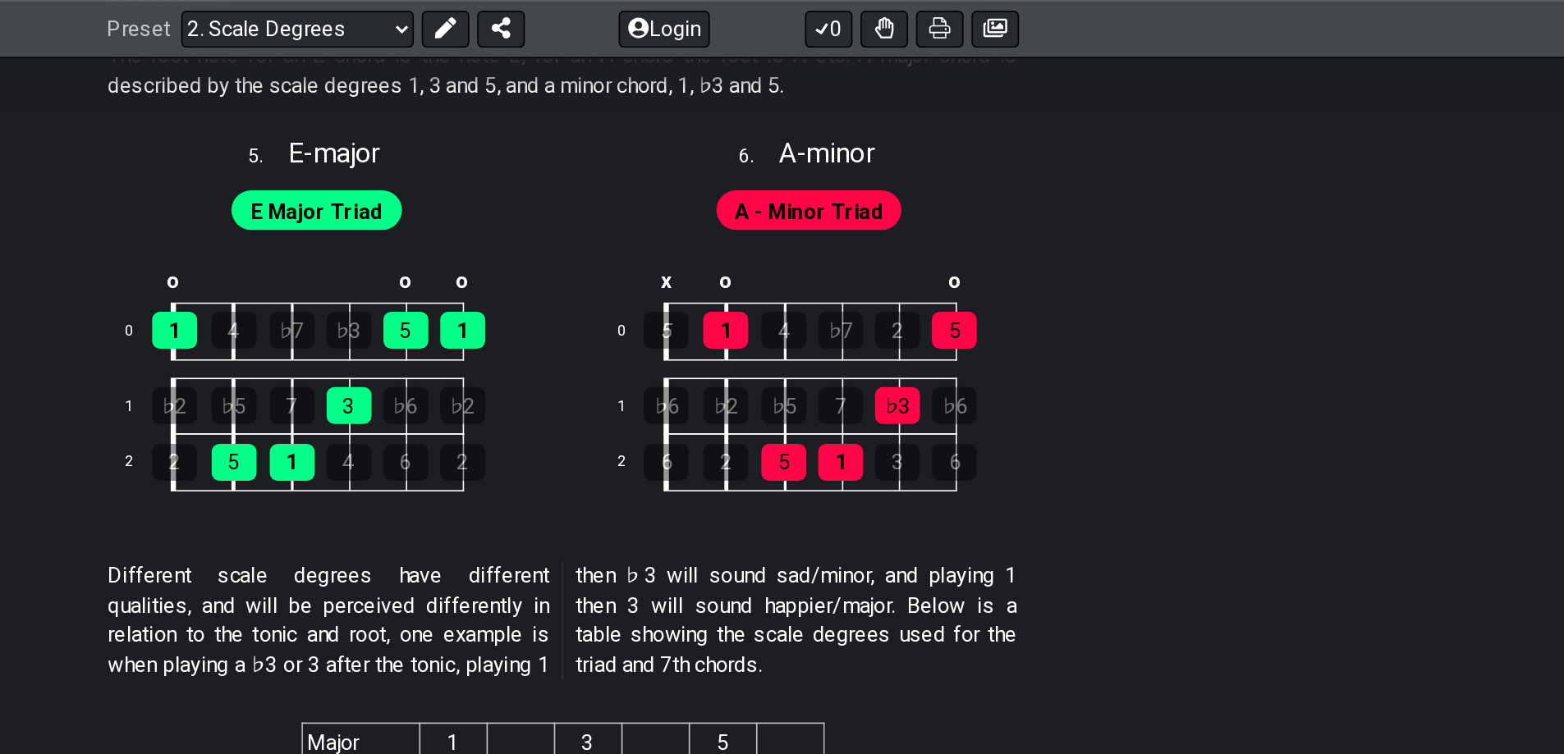
scroll to position [2835, 0]
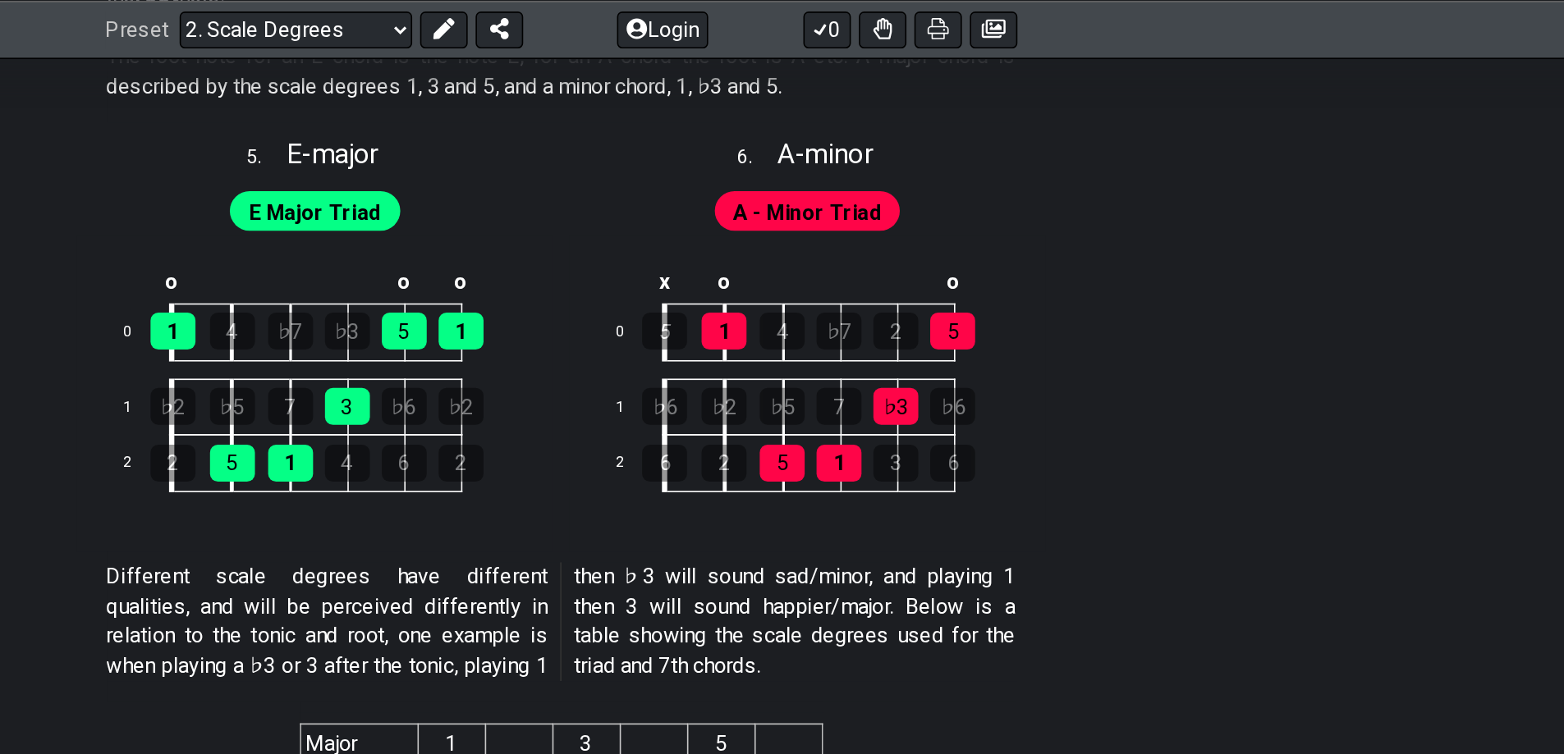
click at [942, 138] on span "A - Minor Triad" at bounding box center [935, 133] width 92 height 24
click at [933, 129] on span "A - Minor Triad" at bounding box center [935, 133] width 92 height 24
click at [938, 102] on span "A - minor" at bounding box center [946, 96] width 60 height 20
select select "A"
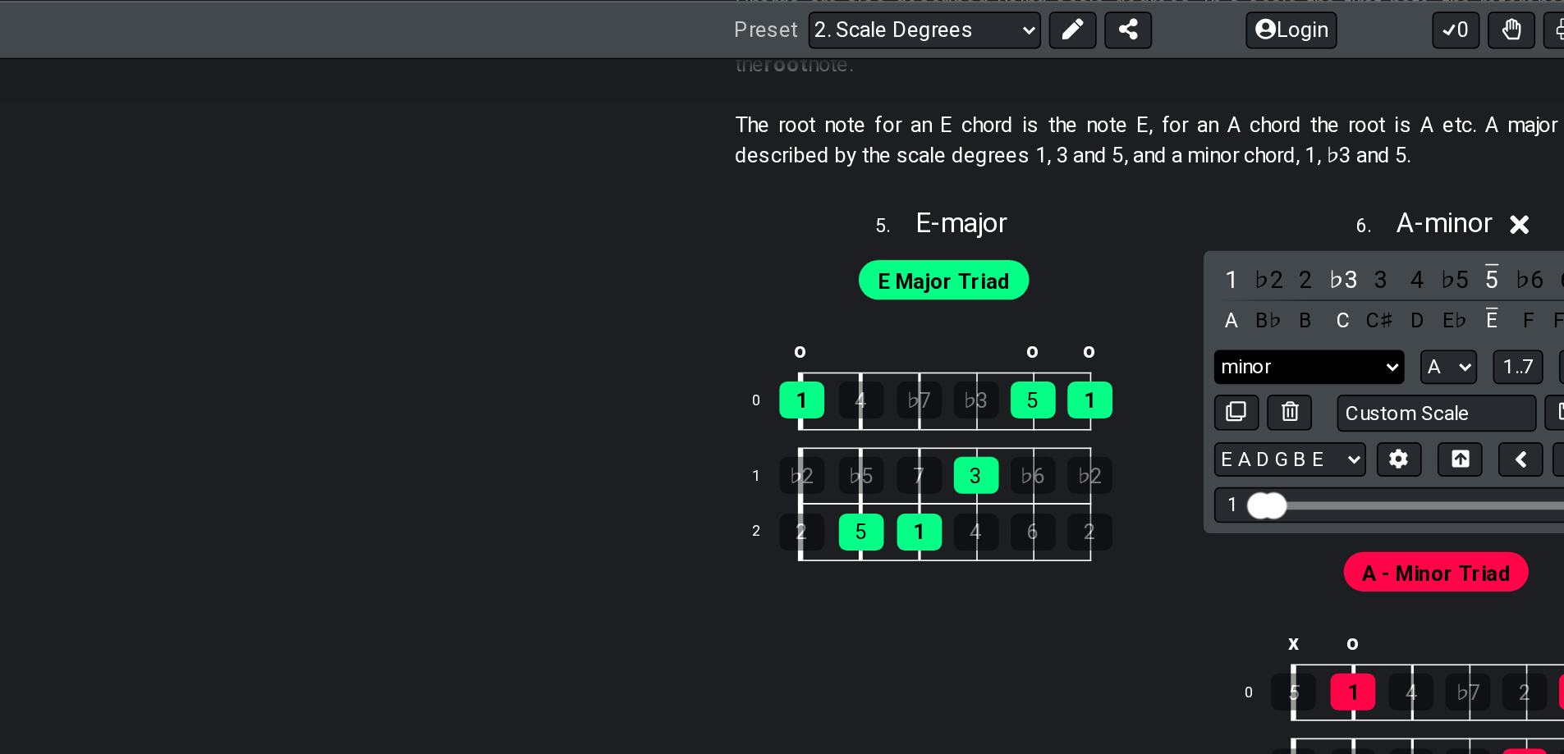
scroll to position [2792, 0]
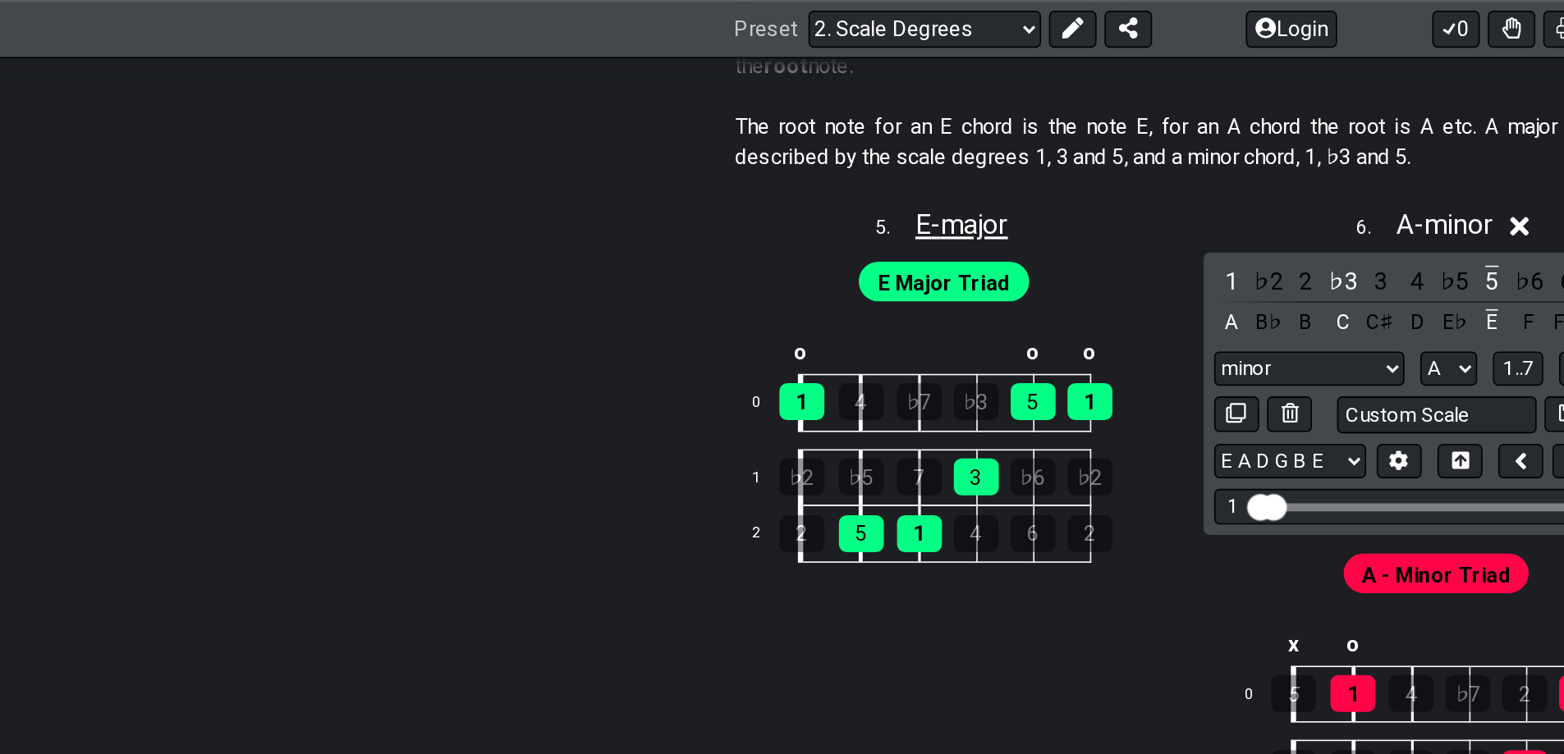
drag, startPoint x: 1189, startPoint y: 228, endPoint x: 633, endPoint y: 138, distance: 563.0
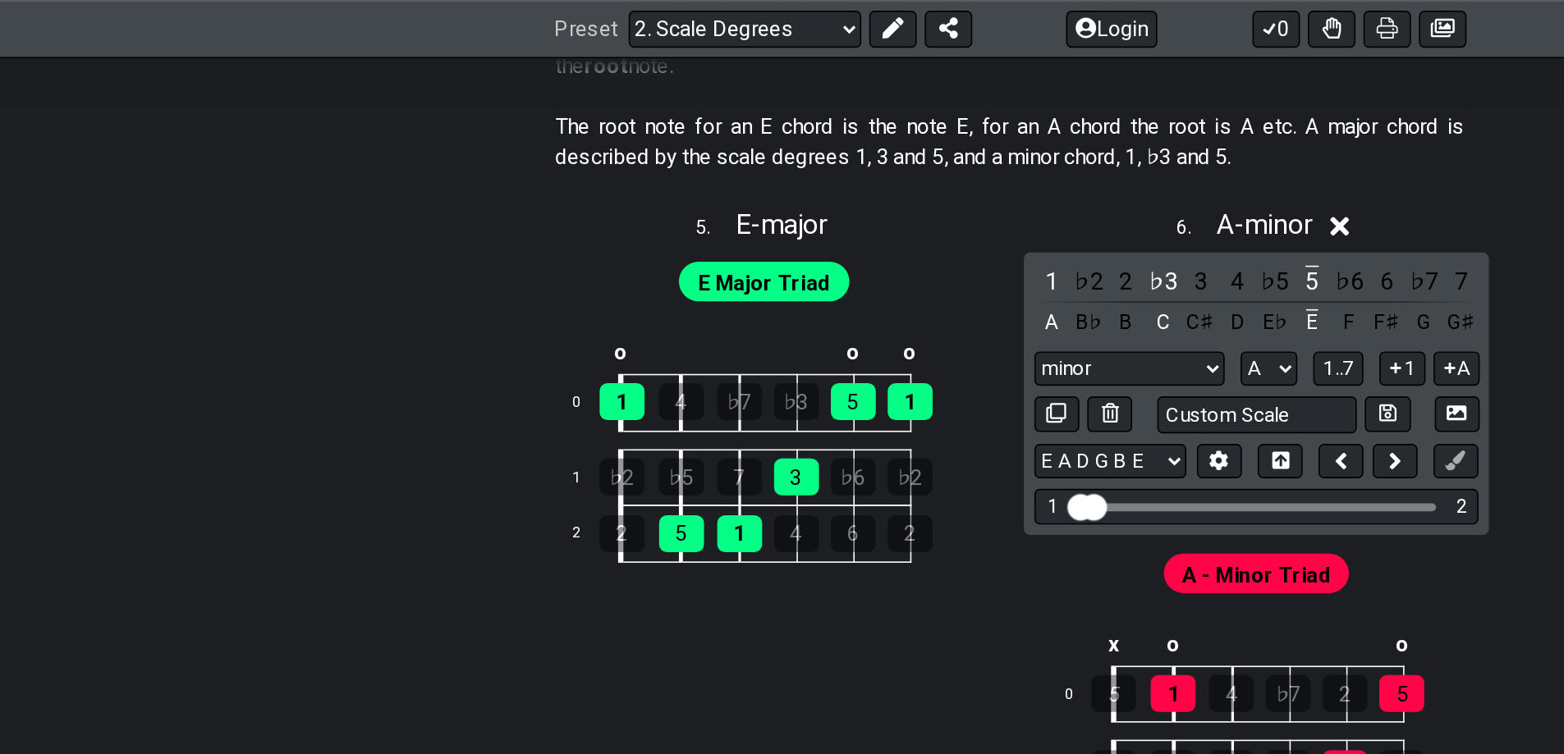
click at [992, 132] on icon at bounding box center [987, 140] width 12 height 17
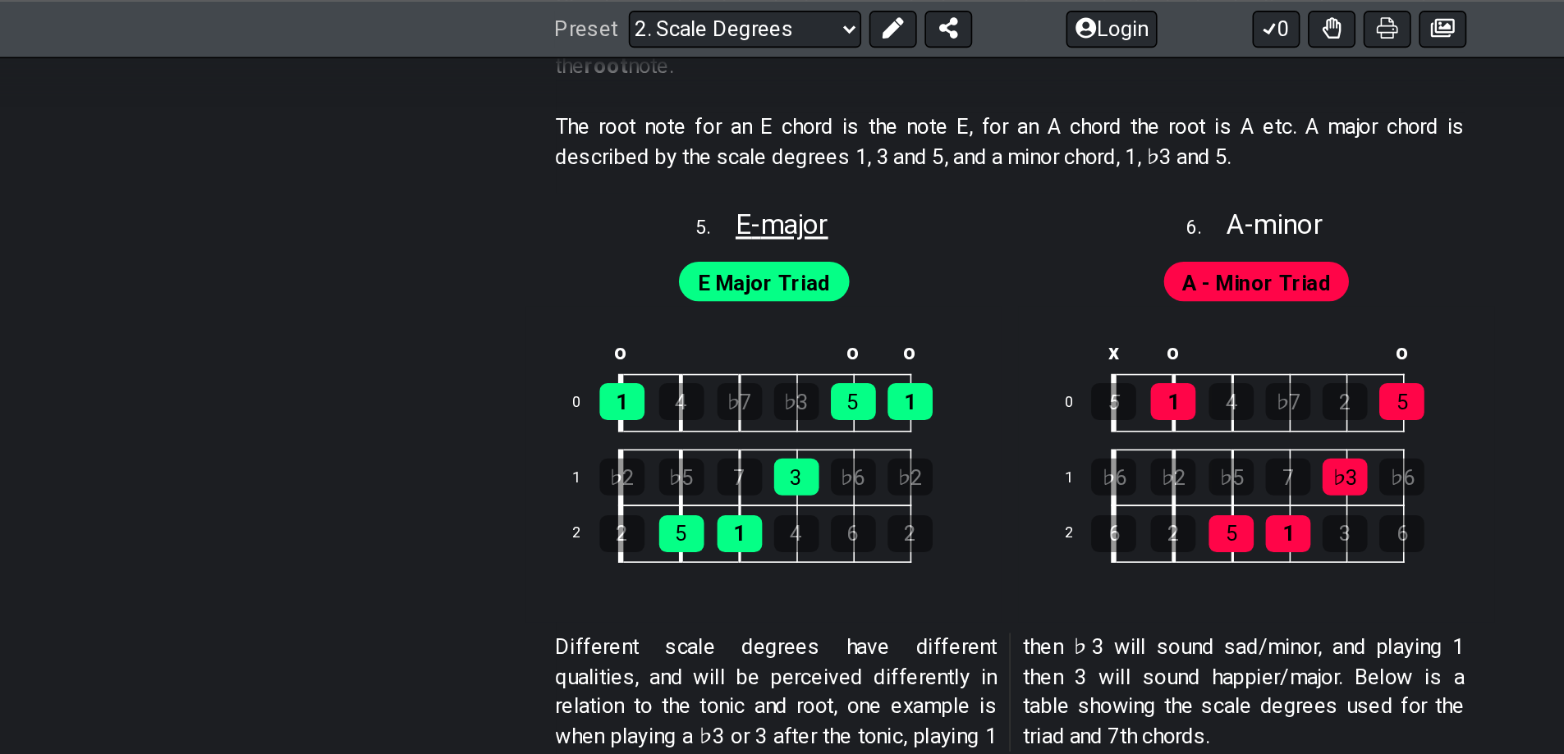
click at [643, 140] on span "E - major" at bounding box center [640, 140] width 57 height 20
select select "E"
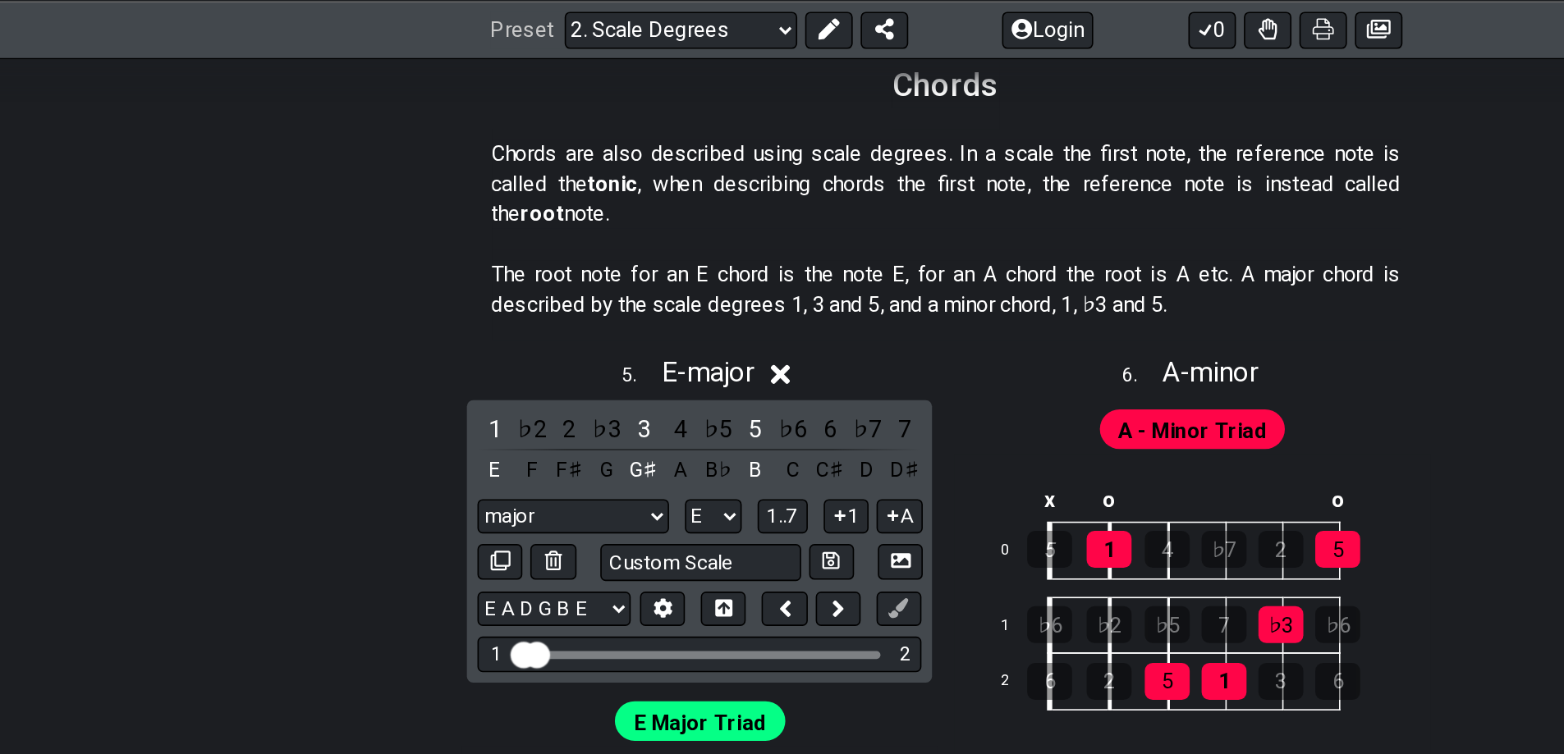
scroll to position [2699, 0]
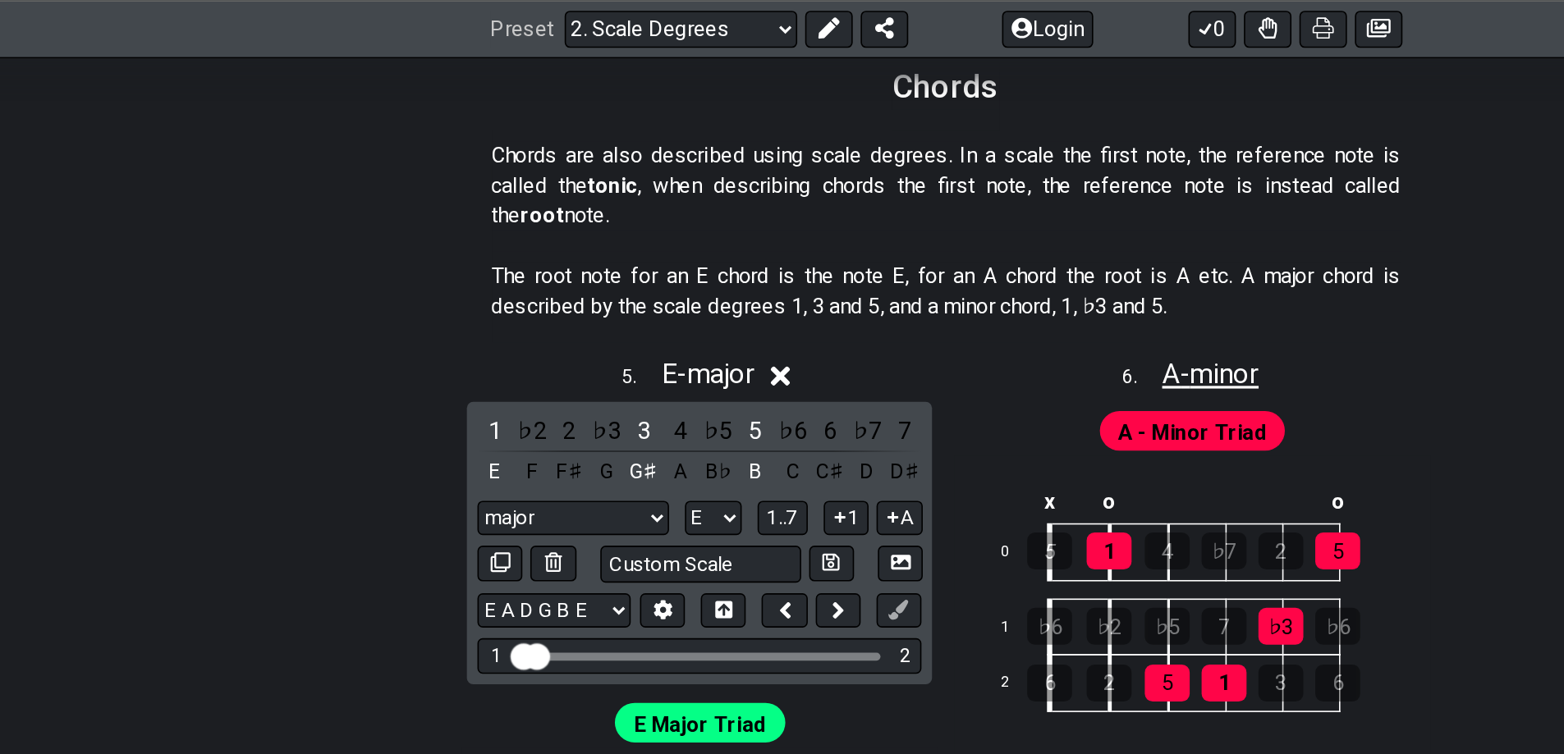
click at [952, 236] on span "A - minor" at bounding box center [946, 232] width 60 height 20
select select "A"
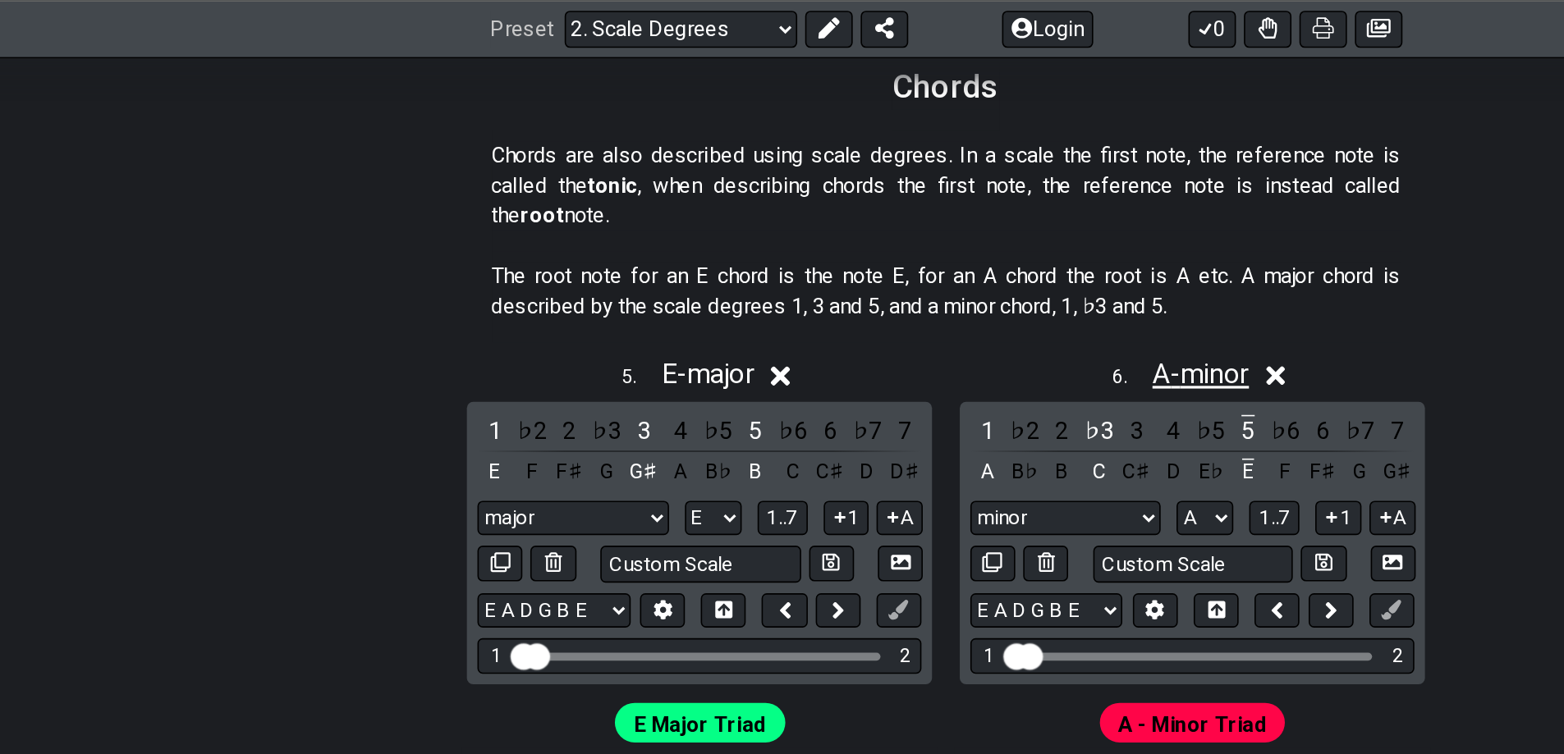
click at [952, 236] on span "A - minor" at bounding box center [940, 232] width 60 height 20
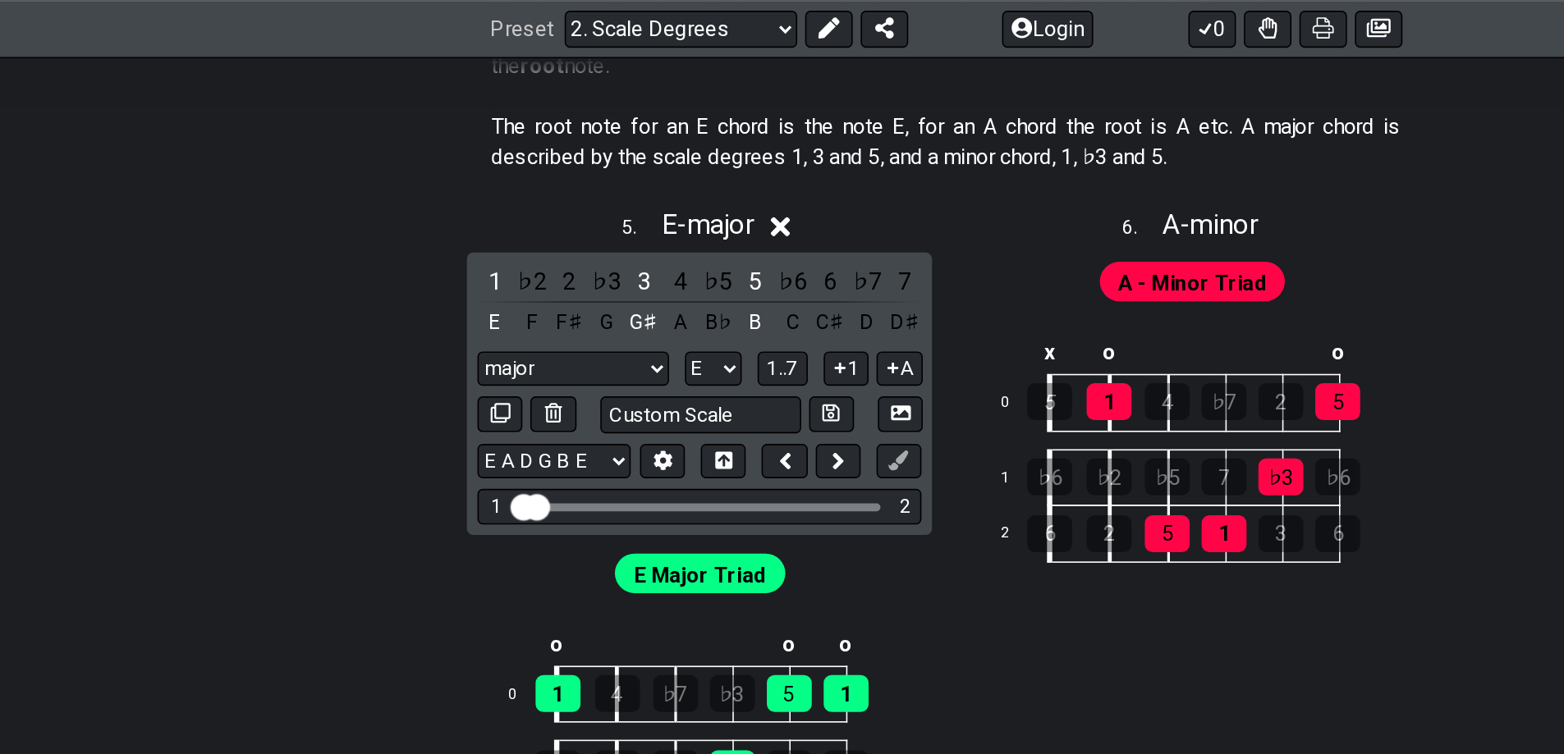
scroll to position [2780, 0]
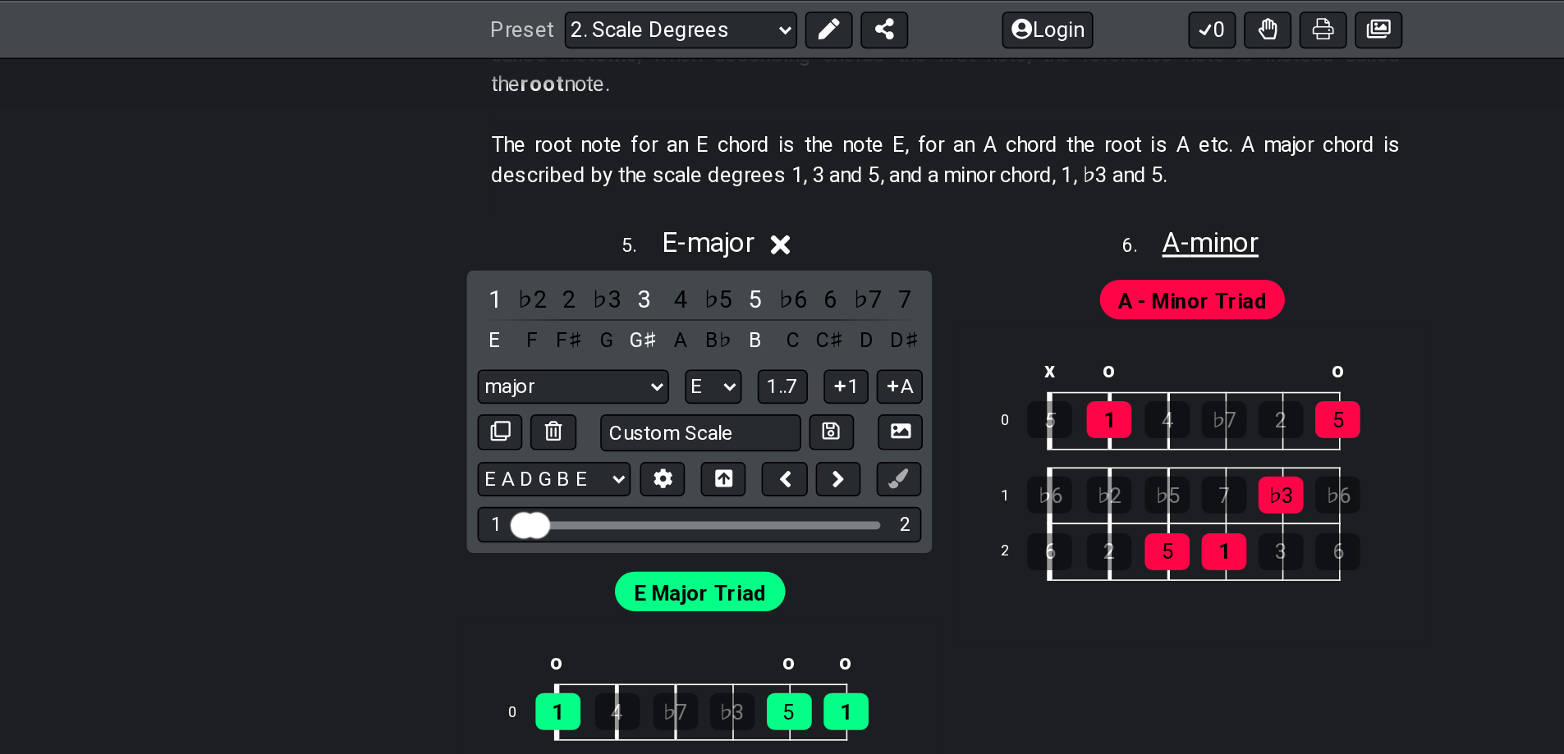
click at [956, 154] on span "A - minor" at bounding box center [946, 151] width 60 height 20
select select "A"
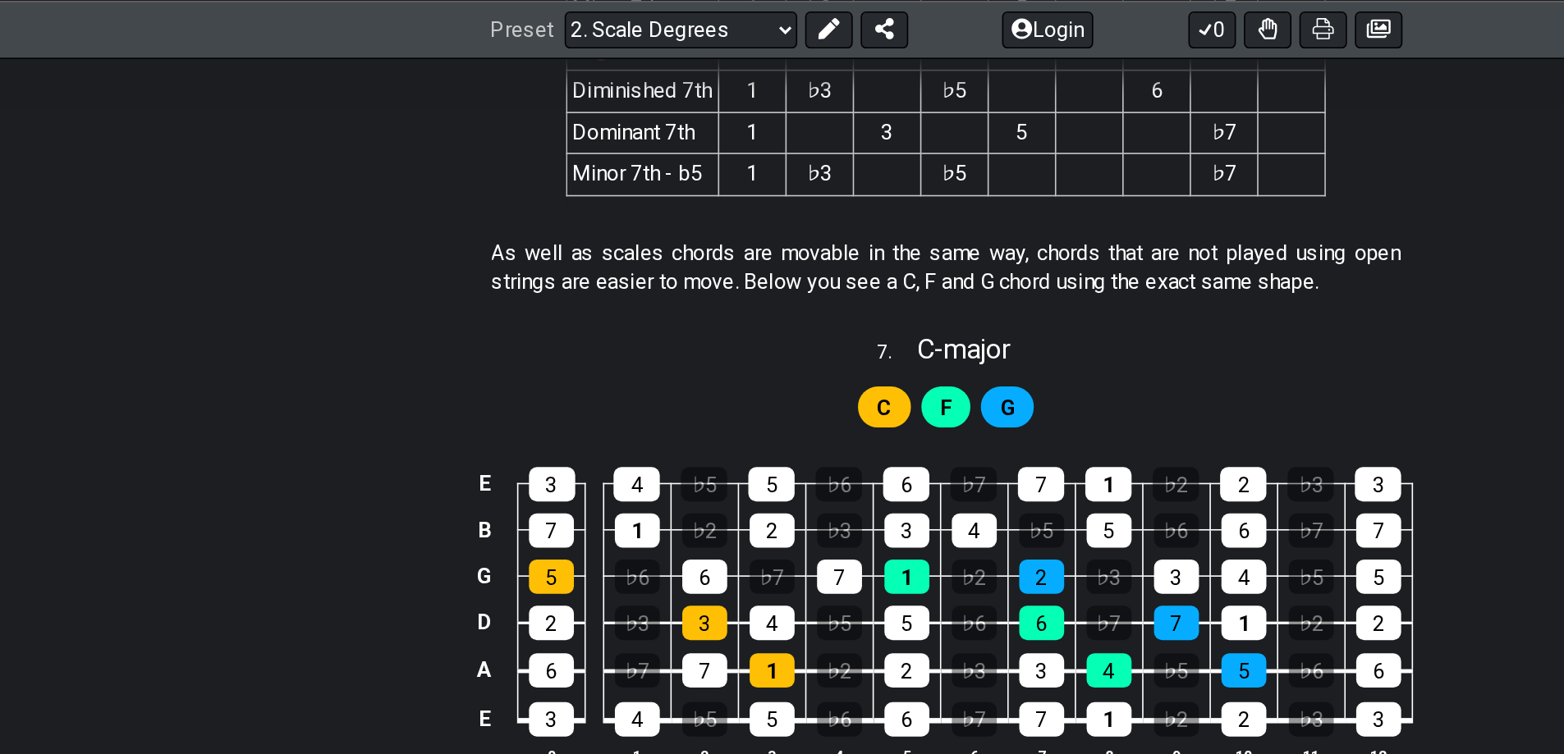
scroll to position [3549, 0]
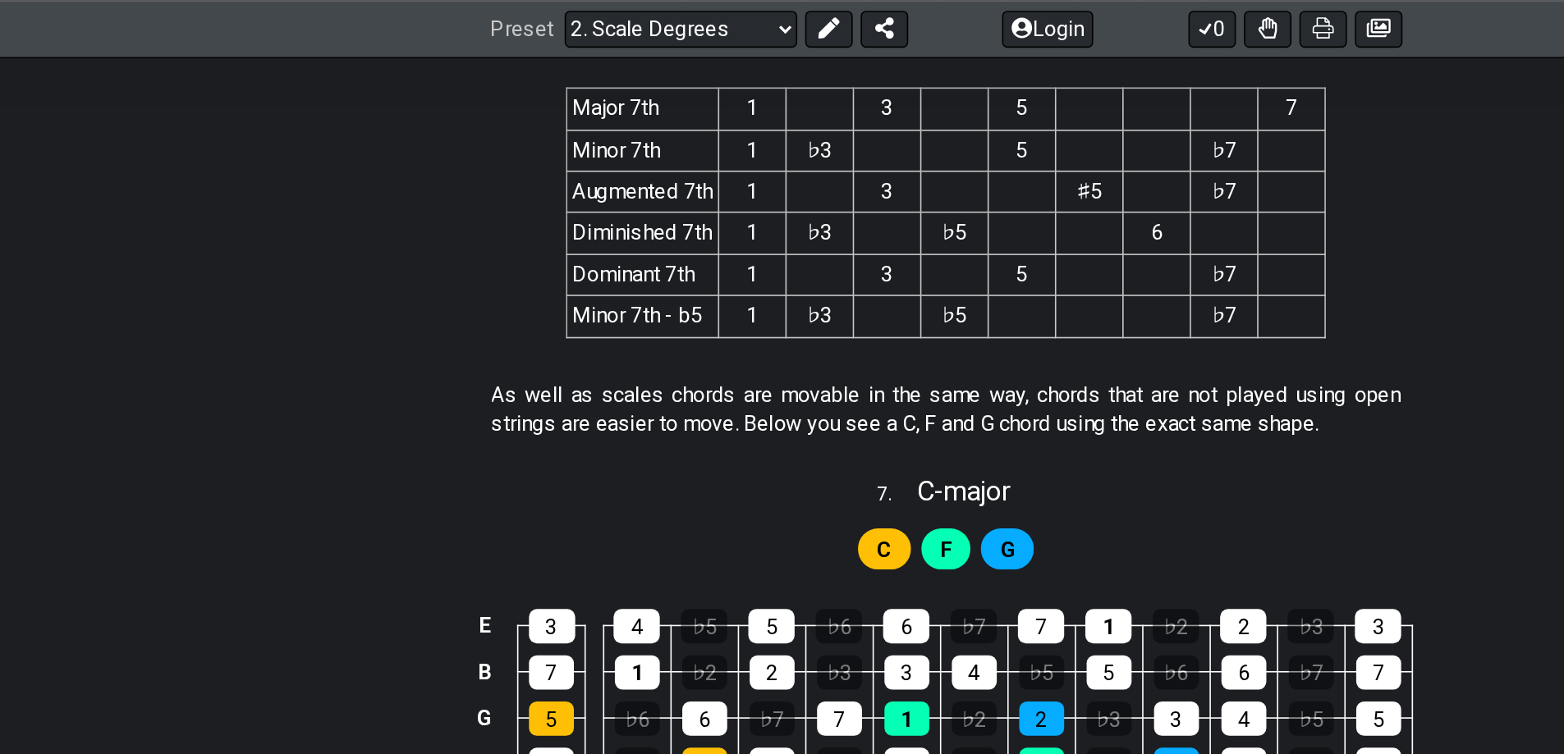
drag, startPoint x: 344, startPoint y: 167, endPoint x: 344, endPoint y: 134, distance: 33.7
drag, startPoint x: 344, startPoint y: 134, endPoint x: 340, endPoint y: 112, distance: 21.7
click at [340, 112] on section "Major 7th 1 3 5 7 Minor 7th 1 ♭3 5 ♭7 Augmented 7th 1 3 ♯5 ♭7 Diminished 7th 1 …" at bounding box center [782, 135] width 1564 height 188
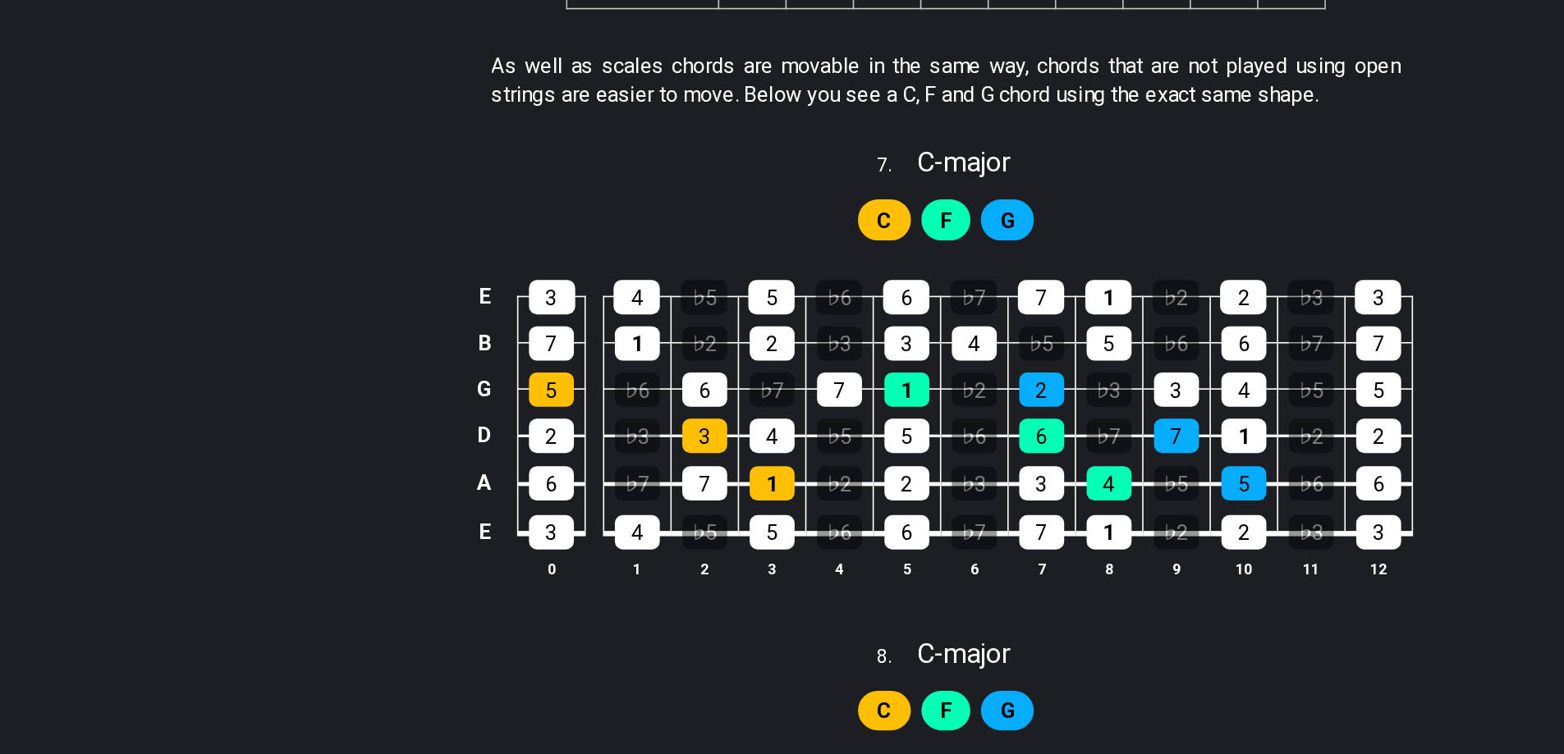
click at [326, 375] on div "E 3 4 ♭5 5 ♭6 6 ♭7 7 1 ♭2 2 ♭3 3 B 7 1 ♭2 2 ♭3 3 4 ♭5 5 ♭6 6 ♭7 7 G 5 ♭6 6 ♭7 7…" at bounding box center [782, 472] width 1564 height 231
drag, startPoint x: 325, startPoint y: 375, endPoint x: 325, endPoint y: 388, distance: 13.1
click at [325, 388] on div "E 3 4 ♭5 5 ♭6 6 ♭7 7 1 ♭2 2 ♭3 3 B 7 1 ♭2 2 ♭3 3 4 ♭5 5 ♭6 6 ♭7 7 G 5 ♭6 6 ♭7 7…" at bounding box center [782, 472] width 1564 height 231
click at [325, 387] on div "E 3 4 ♭5 5 ♭6 6 ♭7 7 1 ♭2 2 ♭3 3 B 7 1 ♭2 2 ♭3 3 4 ♭5 5 ♭6 6 ♭7 7 G 5 ♭6 6 ♭7 7…" at bounding box center [782, 472] width 1564 height 231
click at [327, 386] on div "E 3 4 ♭5 5 ♭6 6 ♭7 7 1 ♭2 2 ♭3 3 B 7 1 ♭2 2 ♭3 3 4 ♭5 5 ♭6 6 ♭7 7 G 5 ♭6 6 ♭7 7…" at bounding box center [782, 472] width 1564 height 231
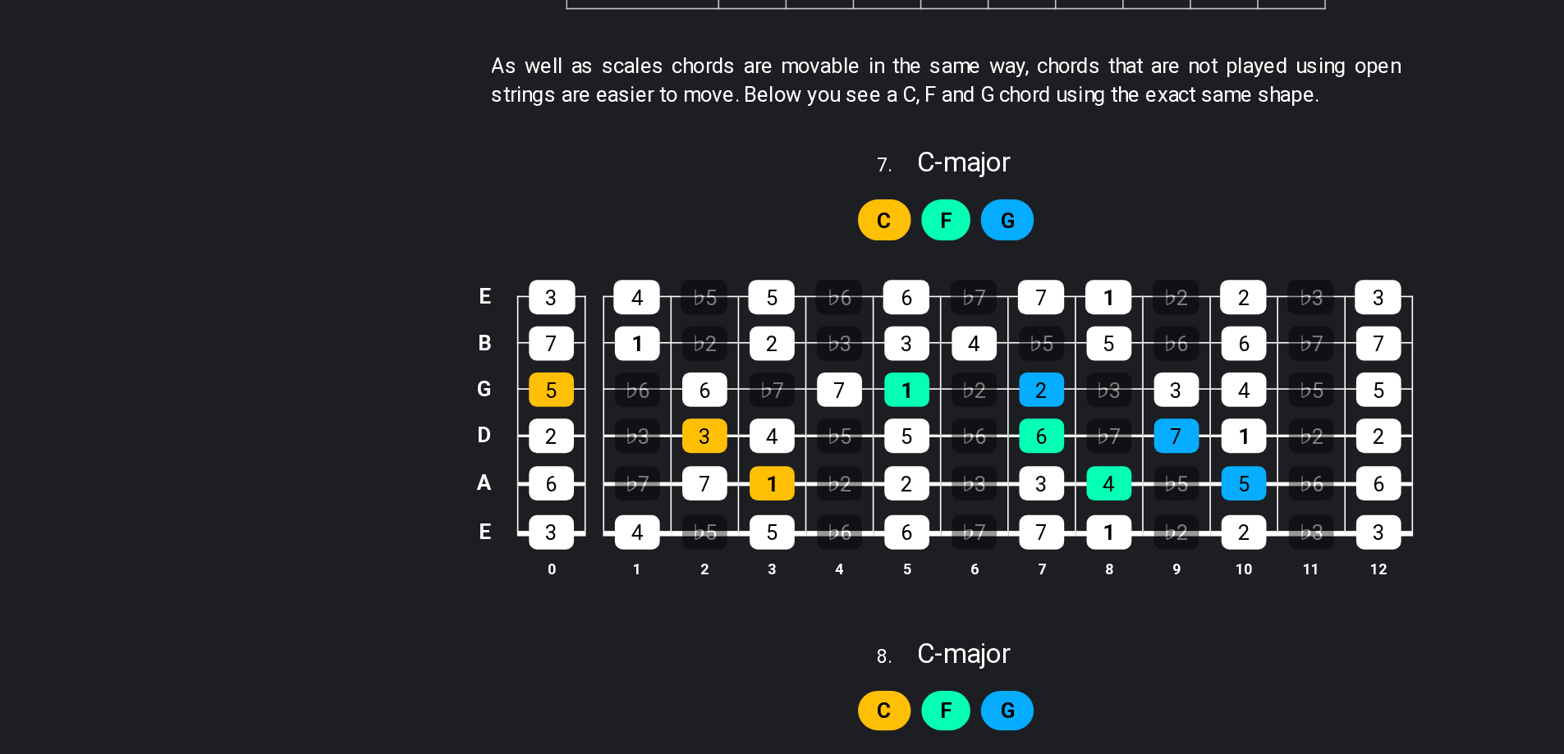
click at [330, 392] on div "E 3 4 ♭5 5 ♭6 6 ♭7 7 1 ♭2 2 ♭3 3 B 7 1 ♭2 2 ♭3 3 4 ♭5 5 ♭6 6 ♭7 7 G 5 ♭6 6 ♭7 7…" at bounding box center [782, 472] width 1564 height 231
drag, startPoint x: 332, startPoint y: 251, endPoint x: 372, endPoint y: 236, distance: 42.1
drag, startPoint x: 195, startPoint y: 520, endPoint x: 216, endPoint y: 571, distance: 54.4
click at [216, 571] on div "E 3 4 ♭5 5 ♭6 6 ♭7 7 1 ♭2 2 ♭3 3 B 7 1 ♭2 2 ♭3 3 4 ♭5 5 ♭6 6 ♭7 7 G 5 ♭6 6 ♭7 7…" at bounding box center [782, 472] width 1564 height 231
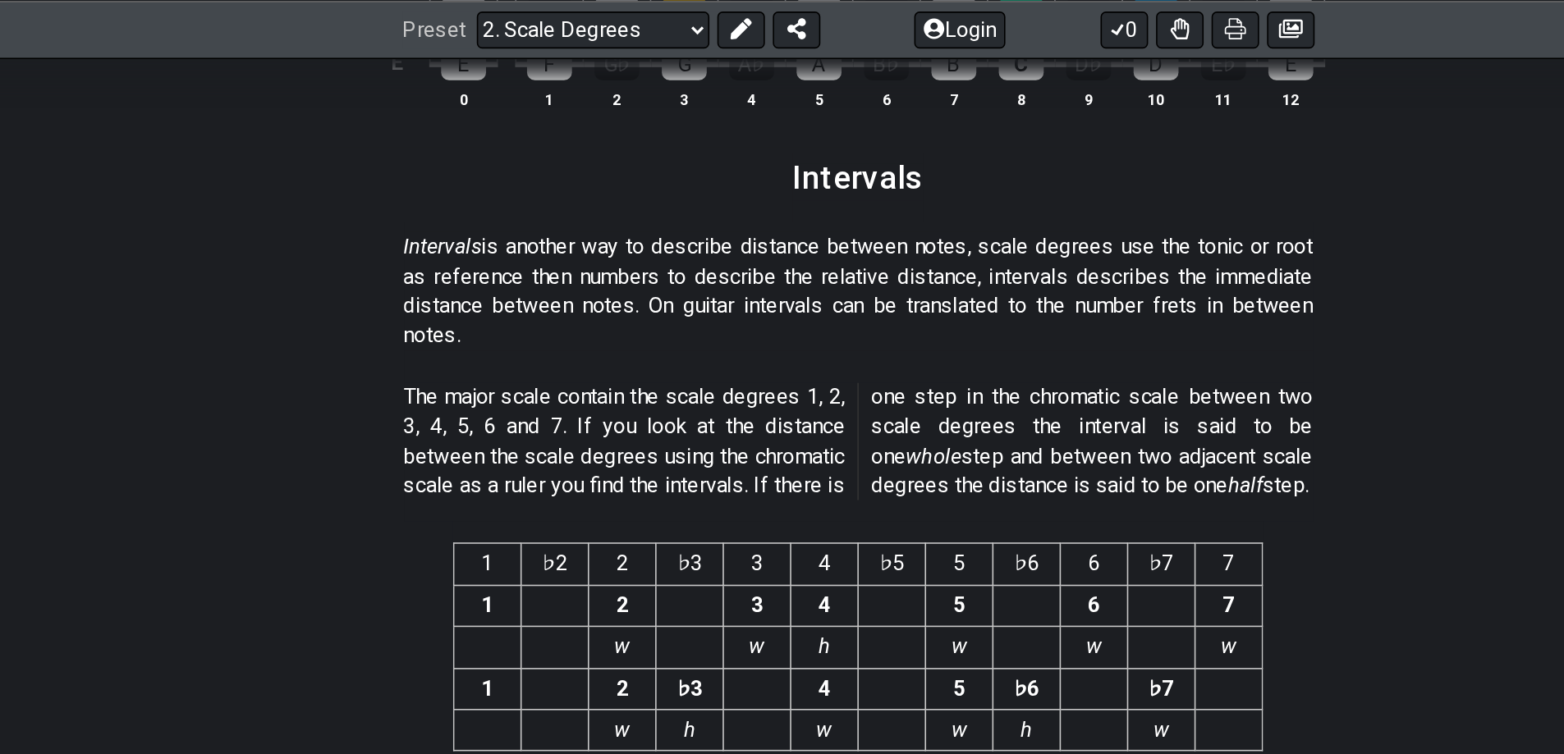
scroll to position [4356, 0]
drag, startPoint x: 630, startPoint y: 389, endPoint x: 685, endPoint y: 104, distance: 290.0
drag, startPoint x: 685, startPoint y: 104, endPoint x: 458, endPoint y: 126, distance: 227.6
click at [458, 126] on section "Intervals" at bounding box center [782, 116] width 1564 height 43
click at [685, 210] on div "Intervals is another way to describe distance between notes, scale degrees use …" at bounding box center [782, 185] width 565 height 94
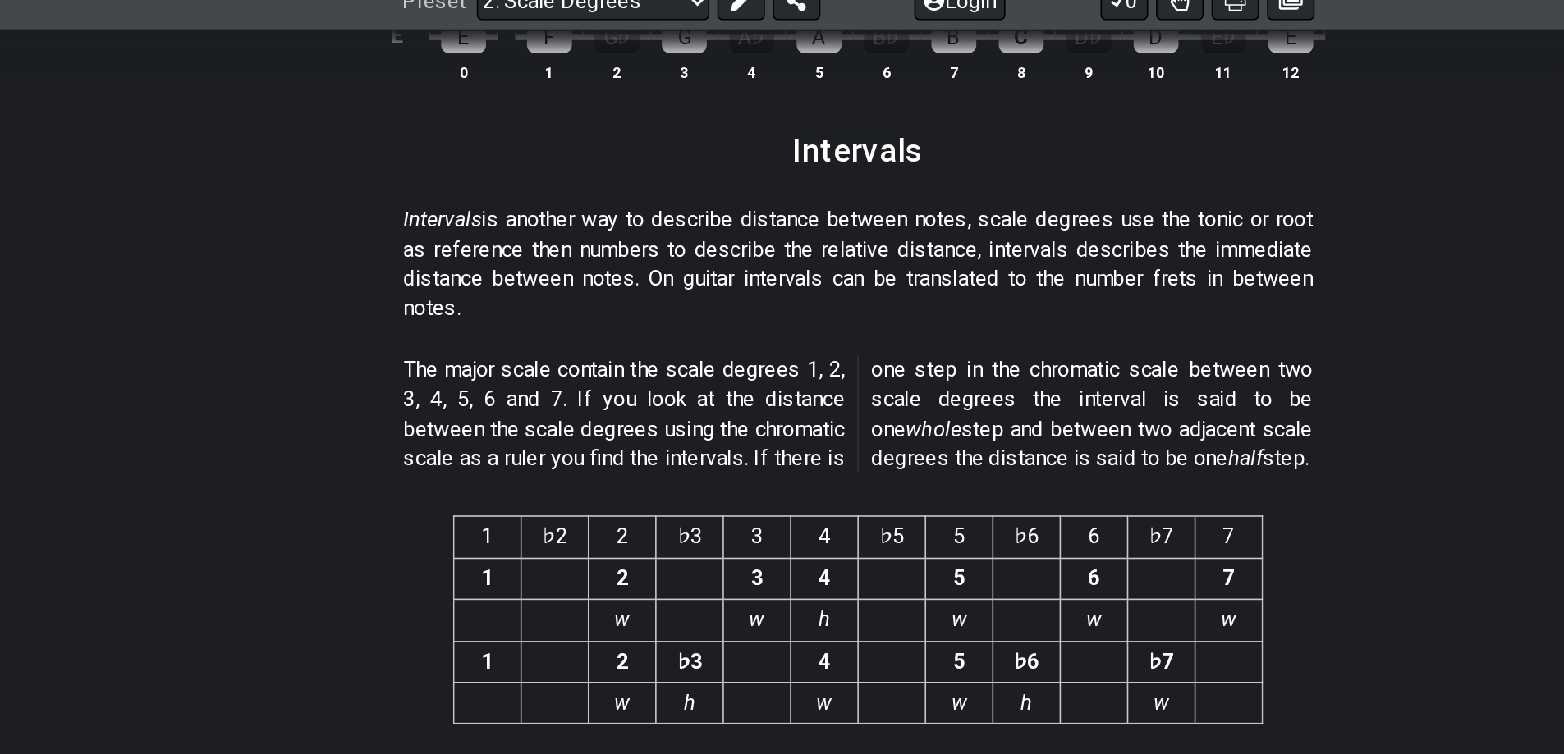
click at [575, 410] on td at bounding box center [594, 402] width 42 height 25
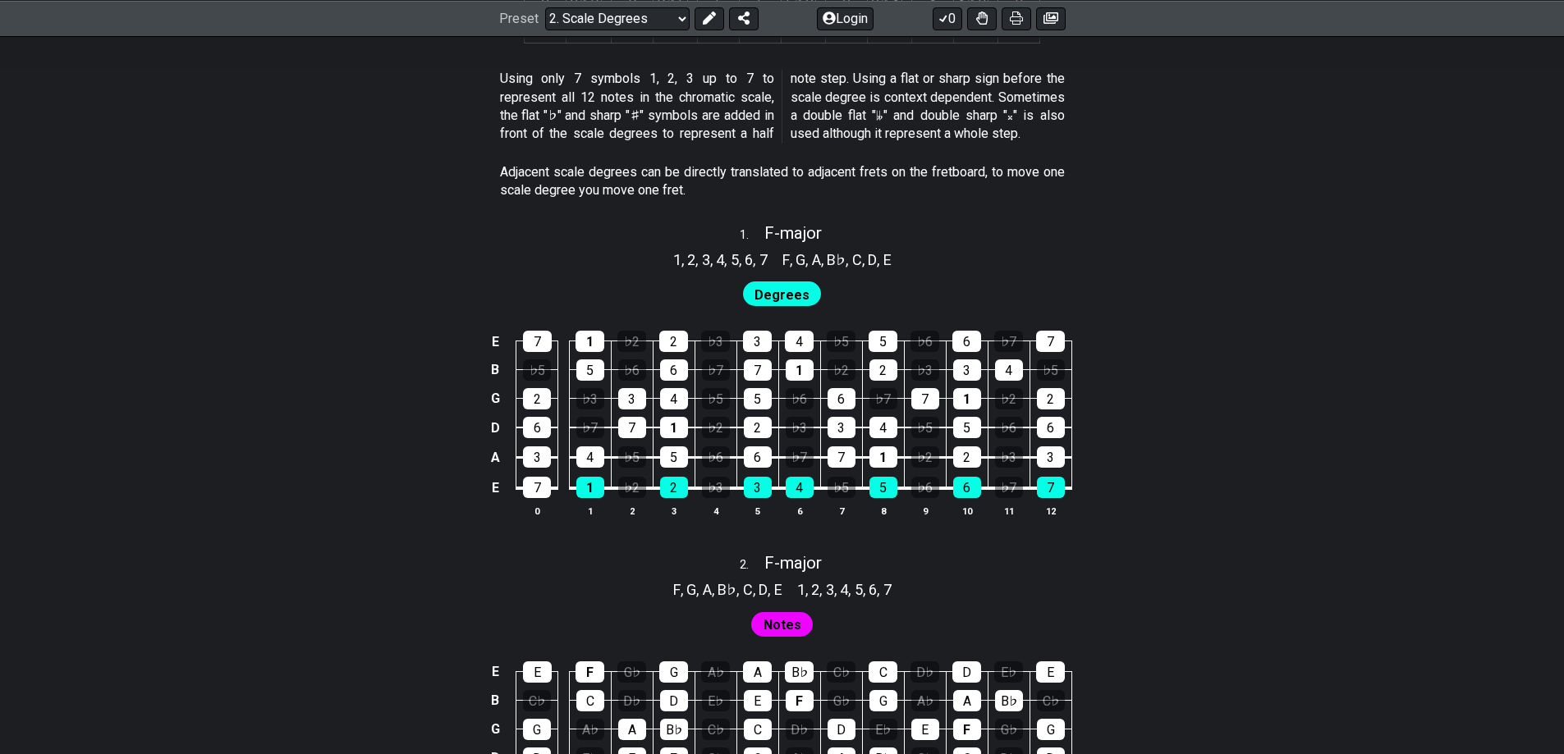
scroll to position [0, 0]
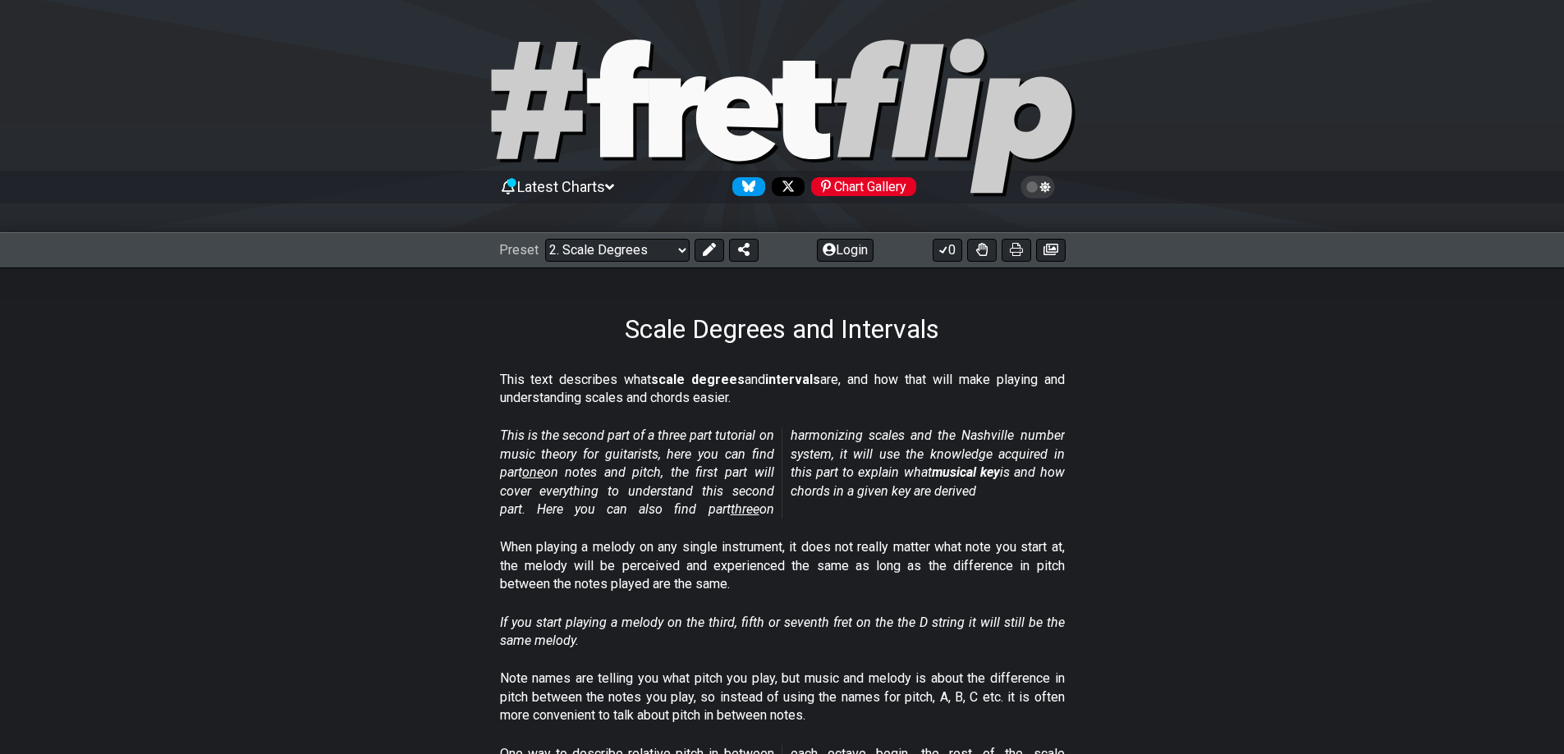
click at [712, 320] on h1 "Scale Degrees and Intervals" at bounding box center [782, 329] width 314 height 31
drag, startPoint x: 614, startPoint y: 329, endPoint x: 901, endPoint y: 395, distance: 294.7
